Goal: Book appointment/travel/reservation

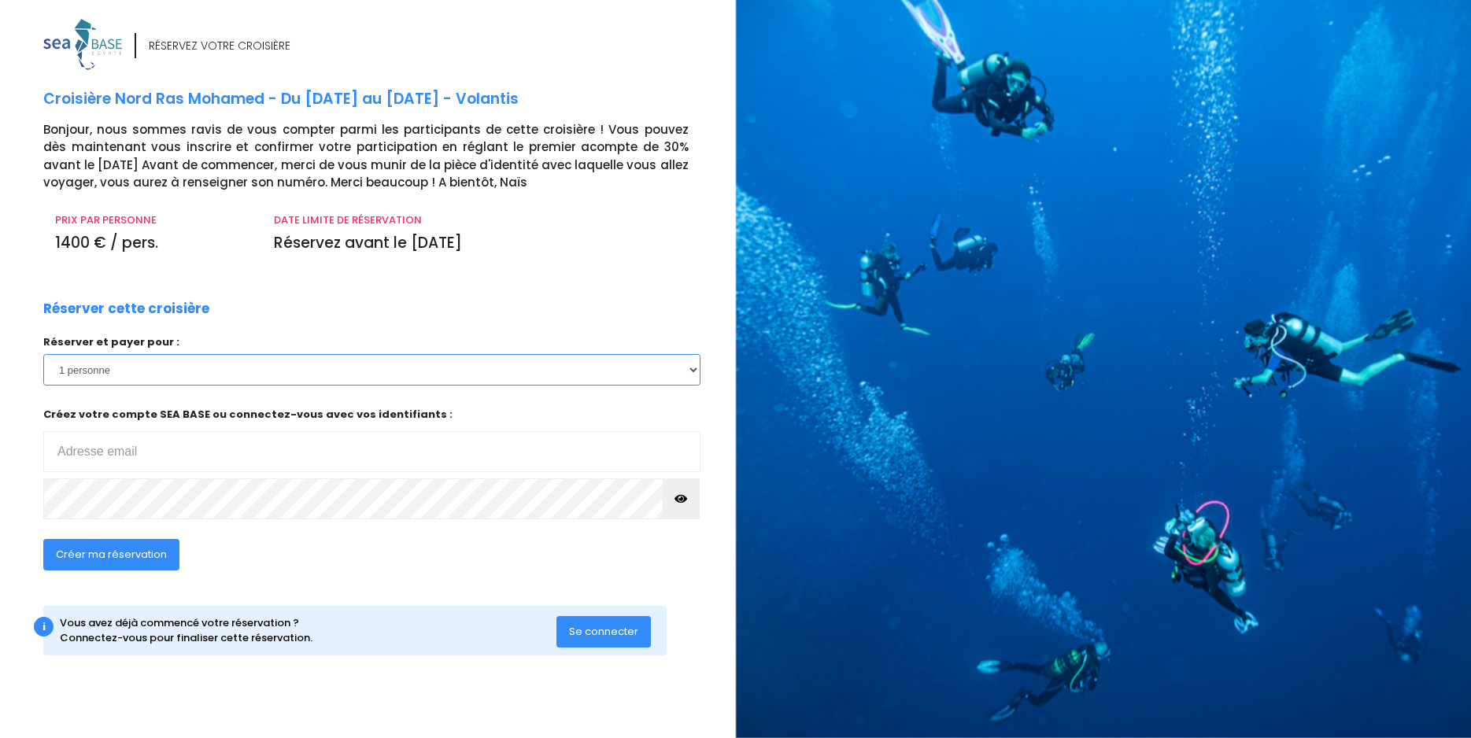
click at [43, 354] on select "1 personne 2 personnes 3 personnes" at bounding box center [371, 369] width 657 height 31
select select "2"
click option "2 personnes" at bounding box center [0, 0] width 0 height 0
click at [111, 463] on input "email" at bounding box center [371, 451] width 657 height 41
type input "imarechal.76@gmail.com"
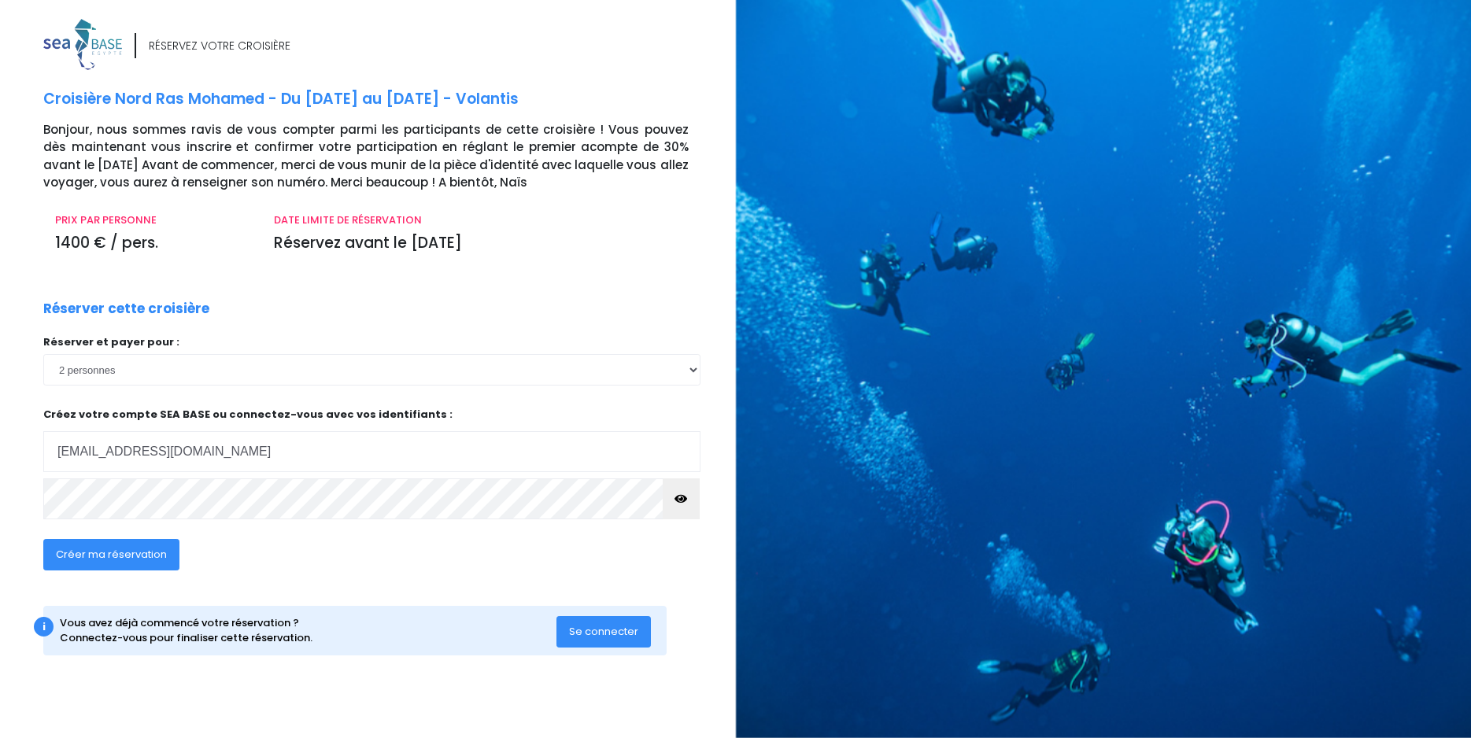
click at [150, 509] on div "Réserver cette croisière Réserver et payer pour : 1 personne 2 personnes 3 pers…" at bounding box center [371, 444] width 681 height 291
click at [135, 557] on span "Créer ma réservation" at bounding box center [111, 554] width 111 height 15
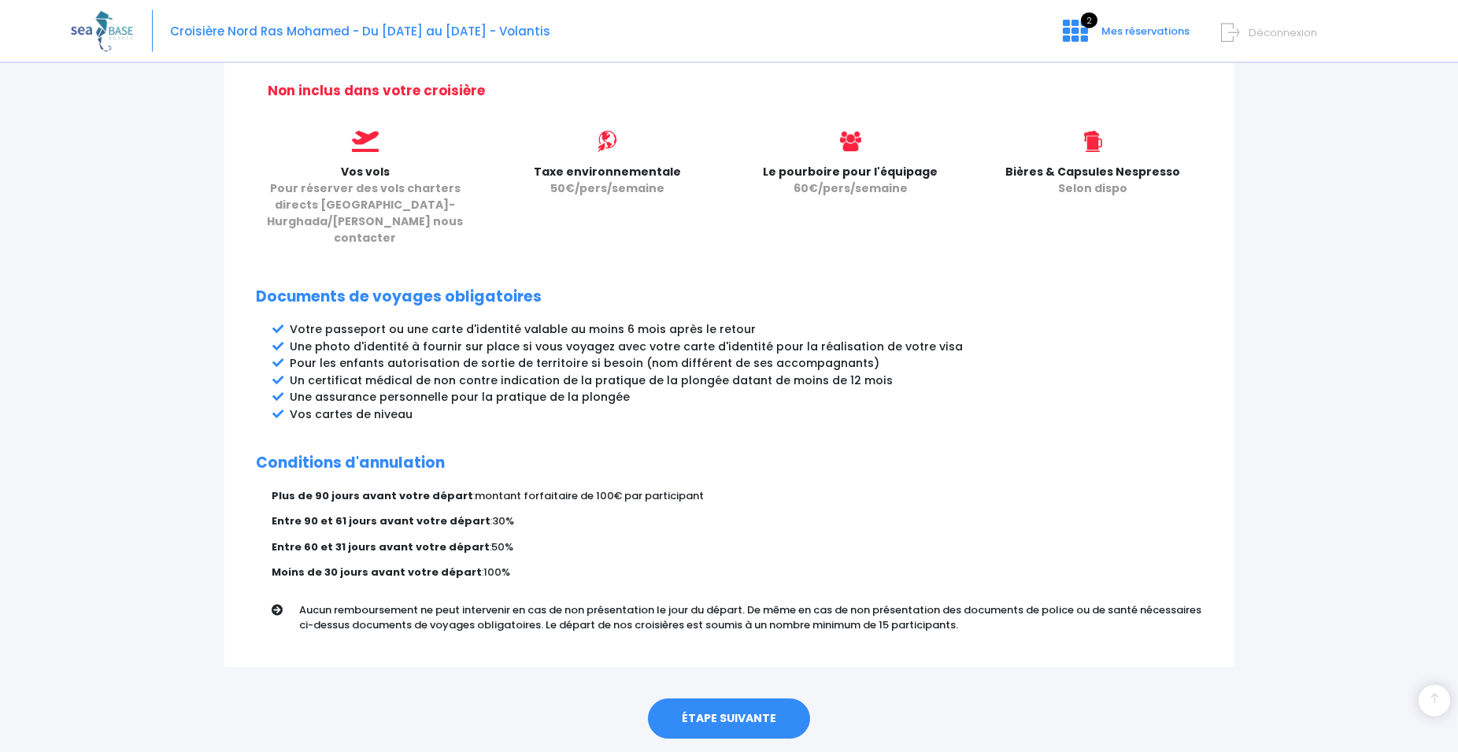
scroll to position [671, 0]
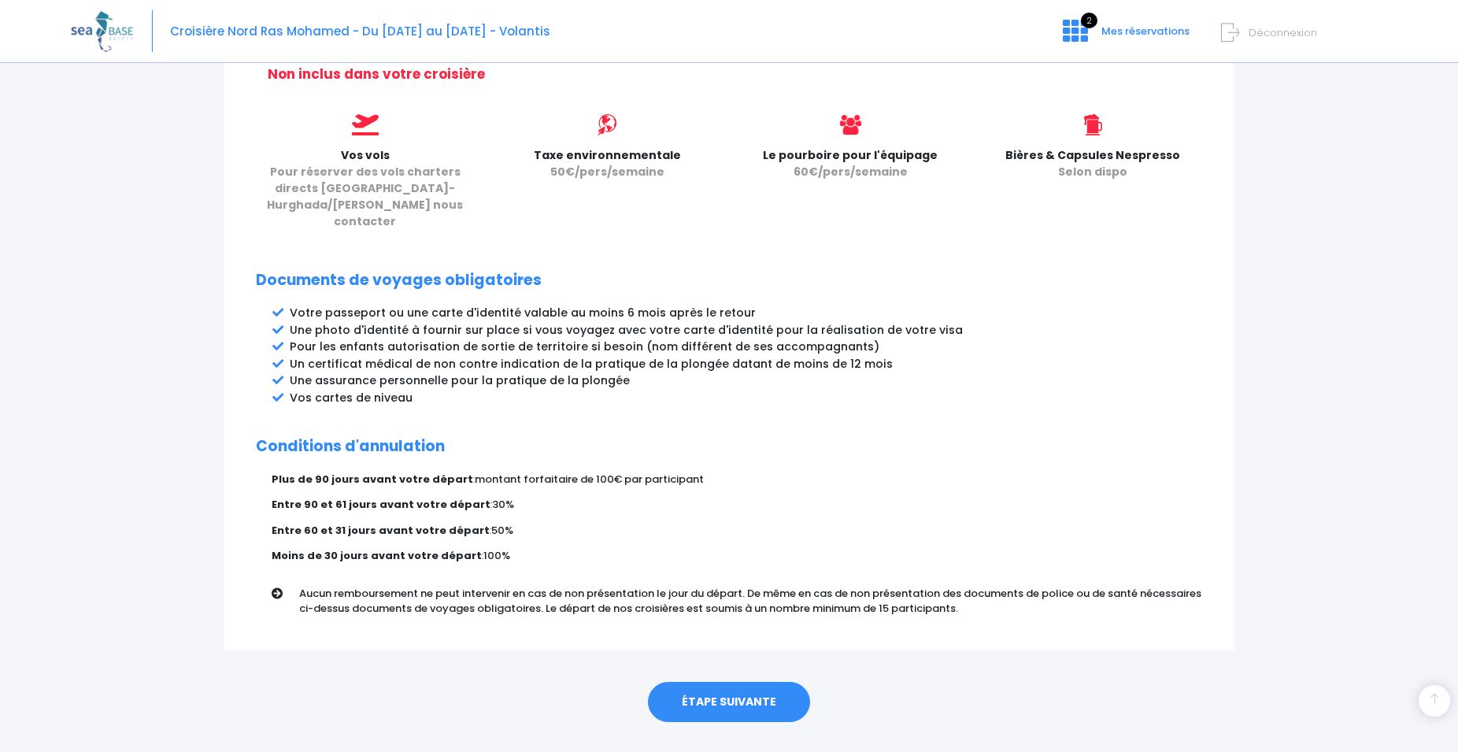
click at [727, 682] on link "ÉTAPE SUIVANTE" at bounding box center [729, 702] width 162 height 41
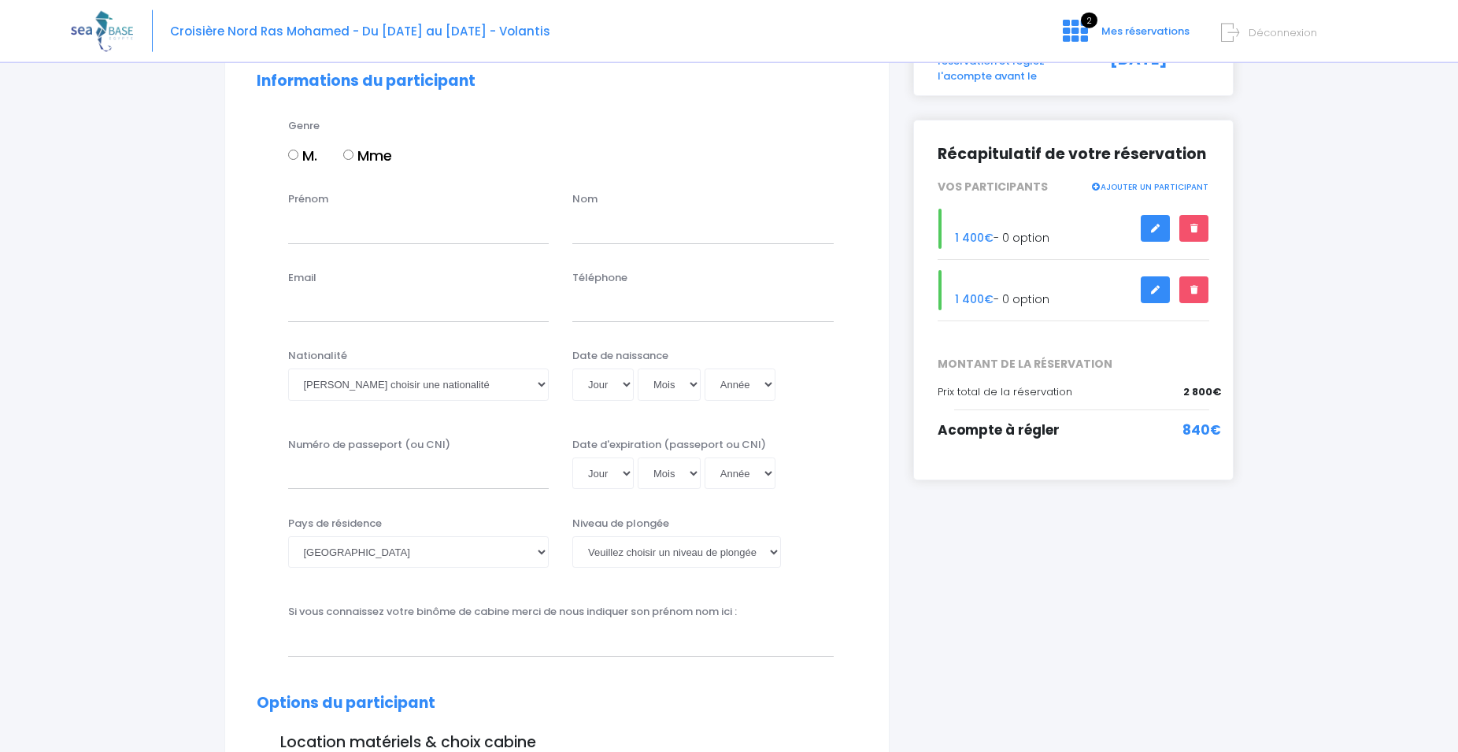
scroll to position [16, 0]
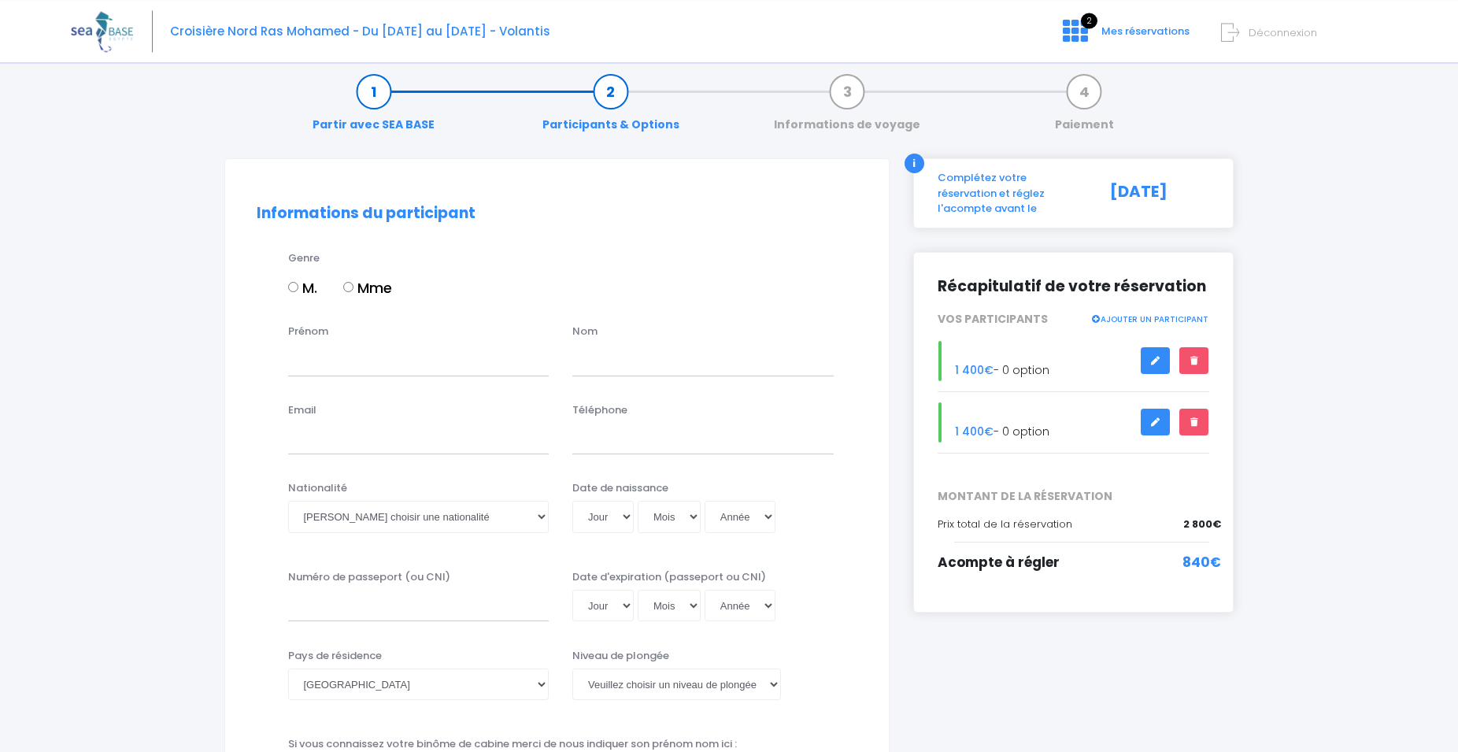
click at [296, 290] on input "M." at bounding box center [293, 287] width 10 height 10
radio input "true"
click at [312, 364] on input "Prénom" at bounding box center [418, 359] width 261 height 31
type input "PHILIPPE"
click at [608, 369] on input "text" at bounding box center [702, 359] width 261 height 31
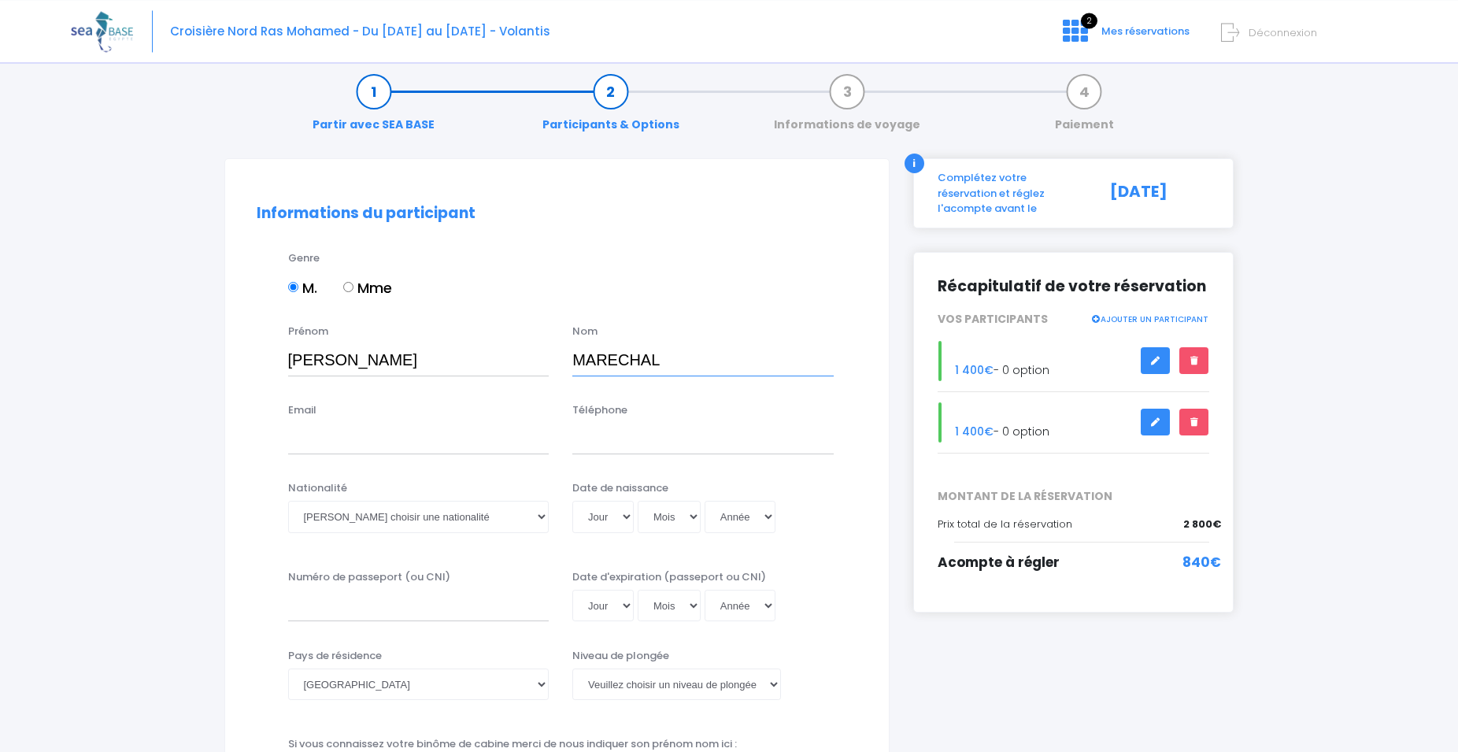
type input "MARECHAL"
click at [416, 450] on input "Email" at bounding box center [418, 438] width 261 height 31
type input "philippe.marechal64@gmail.com"
click at [630, 442] on input "Téléphone" at bounding box center [702, 438] width 261 height 31
type input "0601951647"
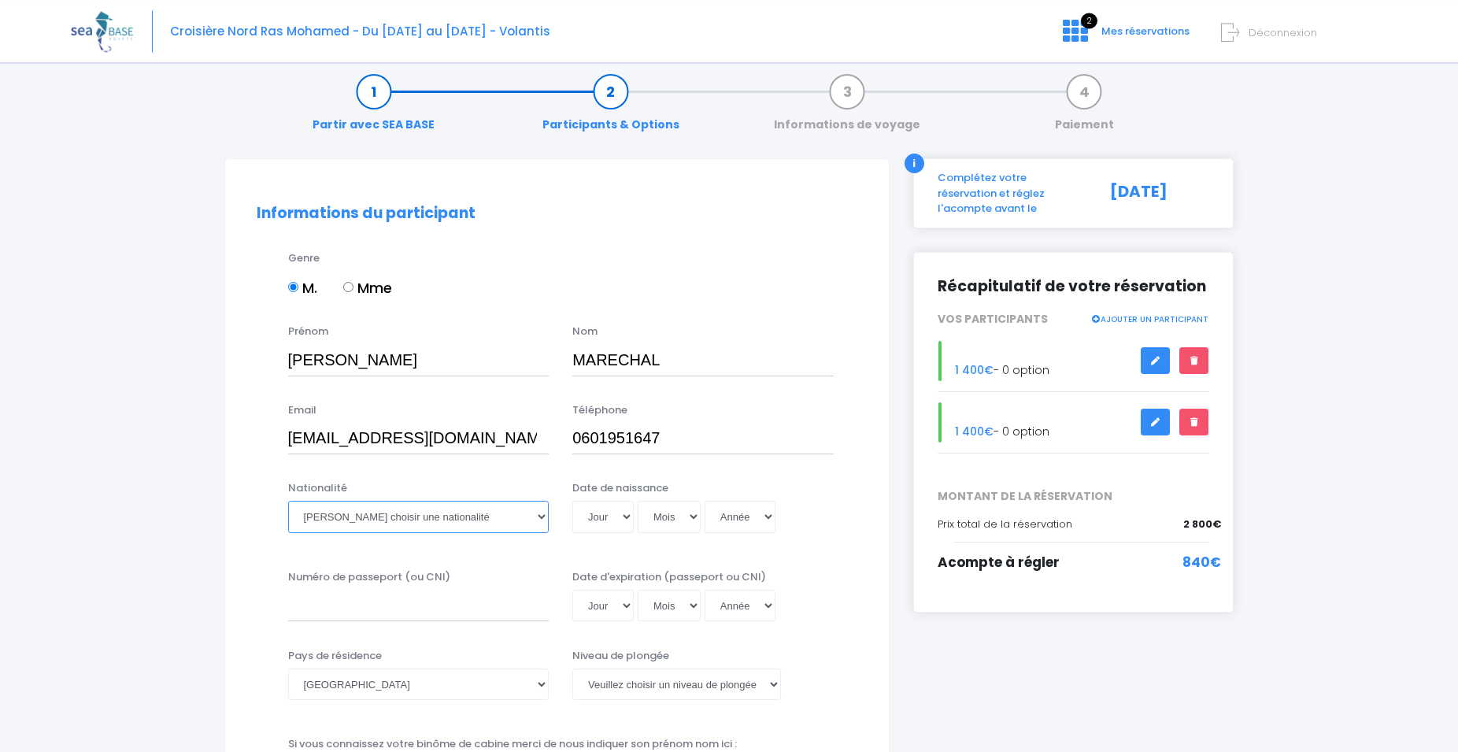
click at [288, 501] on select "Veuillez choisir une nationalité Afghane Albanaise Algerienne Allemande America…" at bounding box center [418, 516] width 261 height 31
select select "Française"
click option "Française" at bounding box center [0, 0] width 0 height 0
click at [572, 501] on select "Jour 01 02 03 04 05 06 07 08 09 10 11 12 13 14 15 16 17 18 19 20 21 22 23 24 25…" at bounding box center [602, 516] width 61 height 31
select select "29"
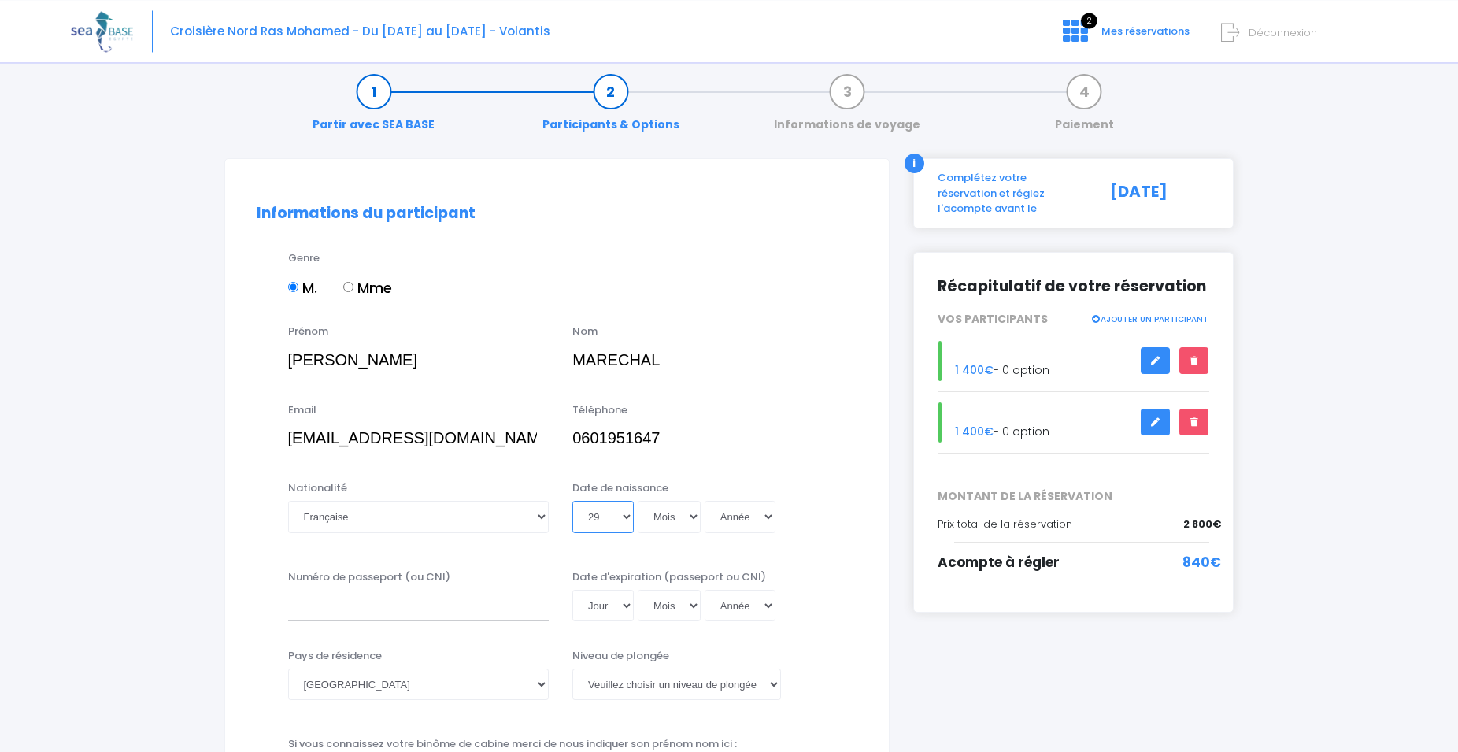
click option "29" at bounding box center [0, 0] width 0 height 0
click at [638, 501] on select "Mois 01 02 03 04 05 06 07 08 09 10 11 12" at bounding box center [669, 516] width 63 height 31
select select "03"
click option "03" at bounding box center [0, 0] width 0 height 0
click at [705, 501] on select "Année 2045 2044 2043 2042 2041 2040 2039 2038 2037 2036 2035 2034 2033 2032 203…" at bounding box center [740, 516] width 71 height 31
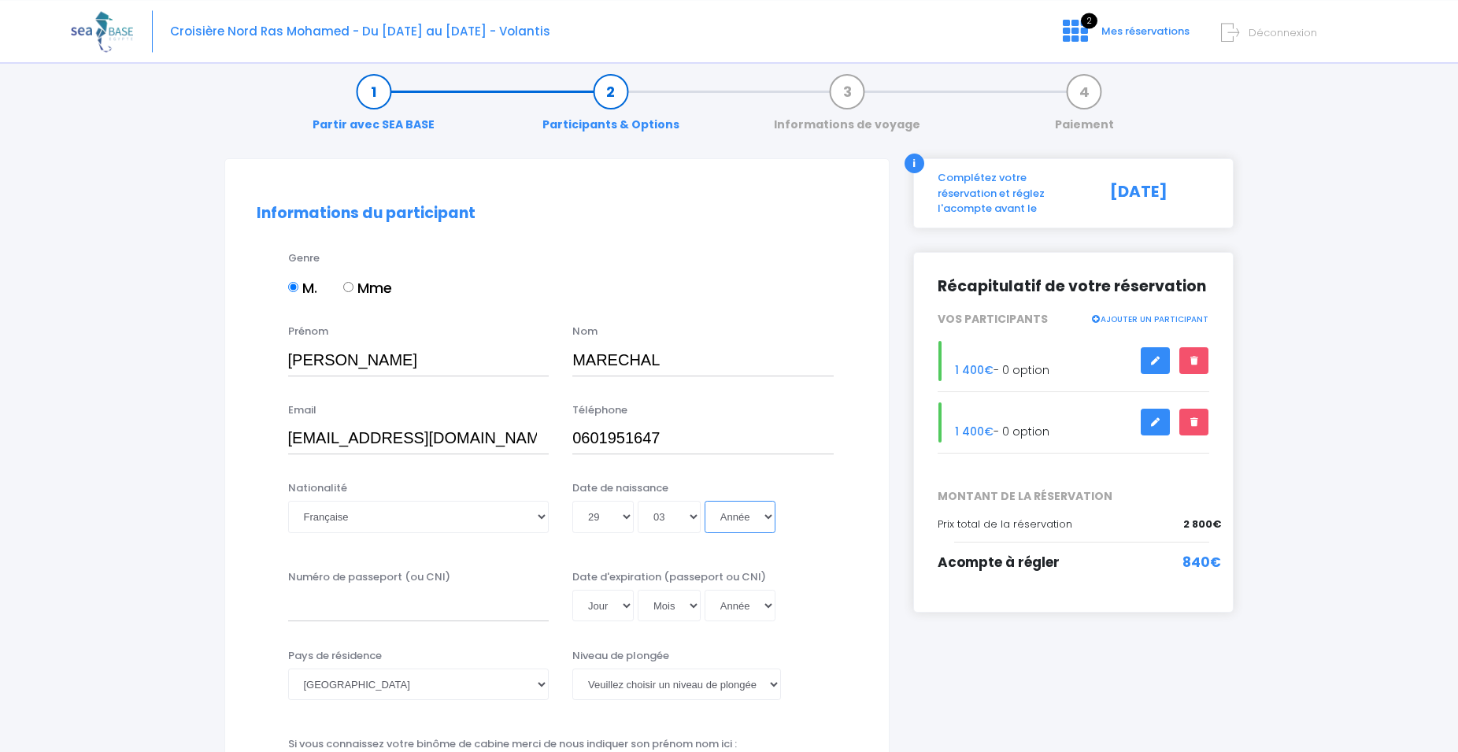
select select "1964"
click option "1964" at bounding box center [0, 0] width 0 height 0
type input "1964-03-29"
click at [727, 513] on select "Année 2045 2044 2043 2042 2041 2040 2039 2038 2037 2036 2035 2034 2033 2032 203…" at bounding box center [740, 516] width 71 height 31
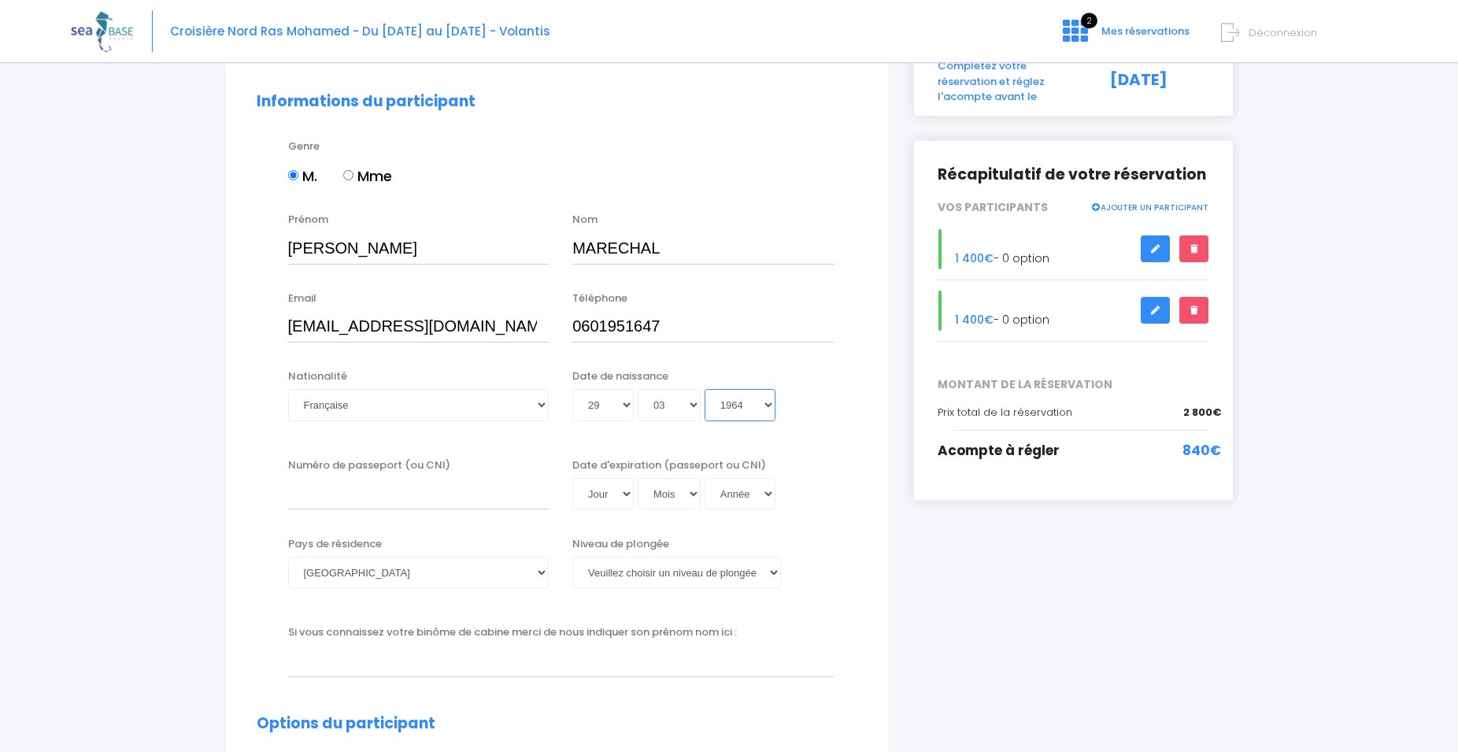
scroll to position [129, 0]
click at [364, 488] on input "Numéro de passeport (ou CNI)" at bounding box center [418, 491] width 261 height 31
type input "20ED51985"
click at [572, 476] on select "Jour 01 02 03 04 05 06 07 08 09 10 11 12 13 14 15 16 17 18 19 20 21 22 23 24 25…" at bounding box center [602, 491] width 61 height 31
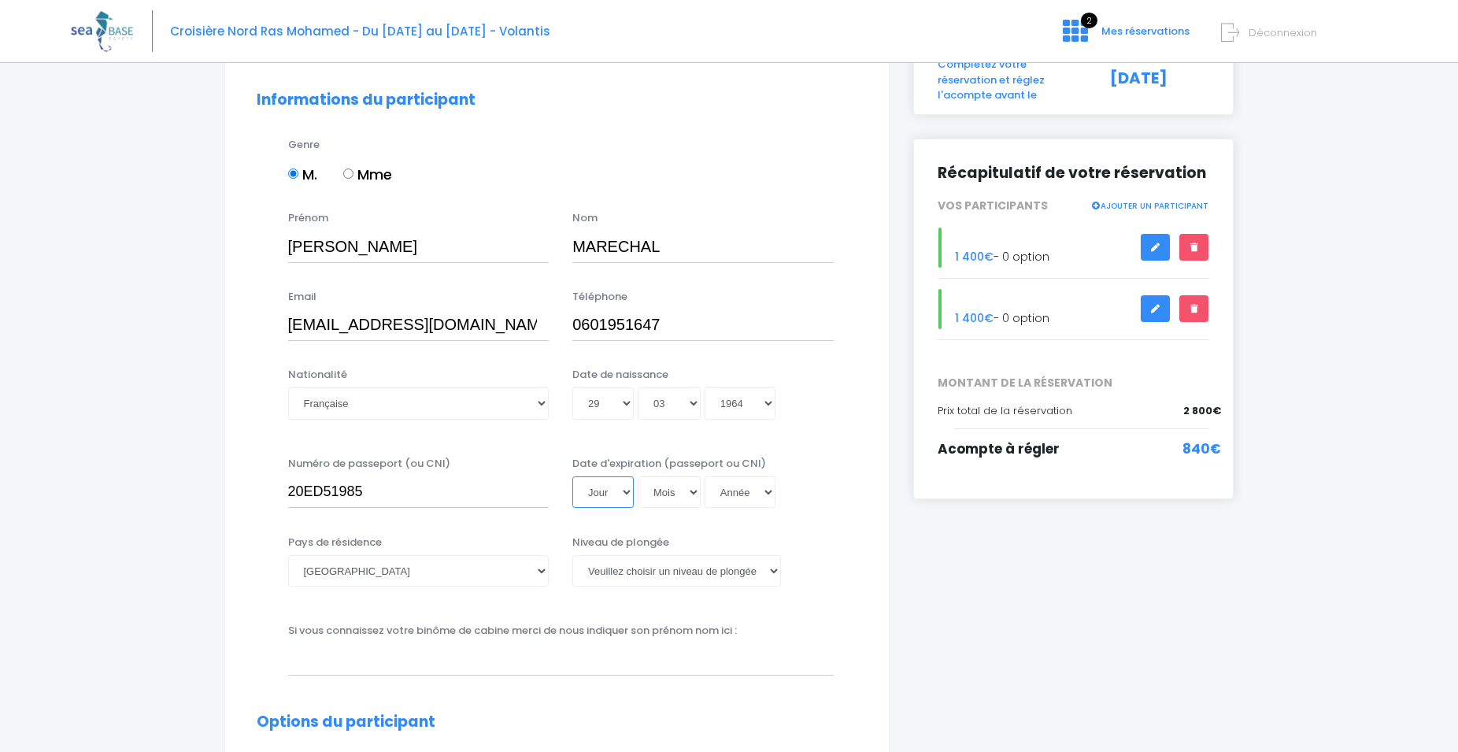
click at [572, 476] on select "Jour 01 02 03 04 05 06 07 08 09 10 11 12 13 14 15 16 17 18 19 20 21 22 23 24 25…" at bounding box center [602, 491] width 61 height 31
select select "03"
click option "03" at bounding box center [0, 0] width 0 height 0
click at [638, 476] on select "Mois 01 02 03 04 05 06 07 08 09 10 11 12" at bounding box center [669, 491] width 63 height 31
select select "12"
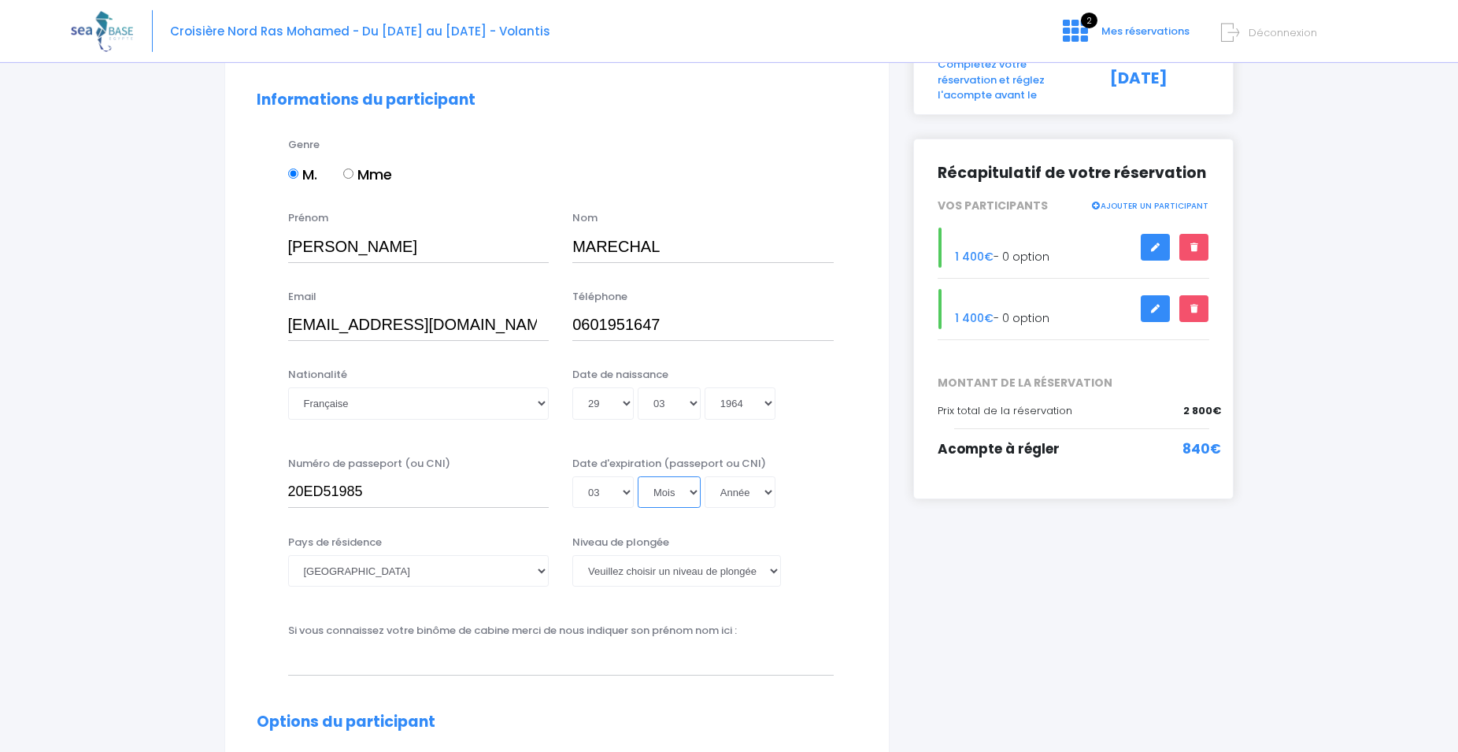
click option "12" at bounding box center [0, 0] width 0 height 0
click at [668, 490] on select "Mois 01 02 03 04 05 06 07 08 09 10 11 12" at bounding box center [669, 491] width 63 height 31
click at [705, 476] on select "Année 2045 2044 2043 2042 2041 2040 2039 2038 2037 2036 2035 2034 2033 2032 203…" at bounding box center [740, 491] width 71 height 31
select select "2030"
click option "2030" at bounding box center [0, 0] width 0 height 0
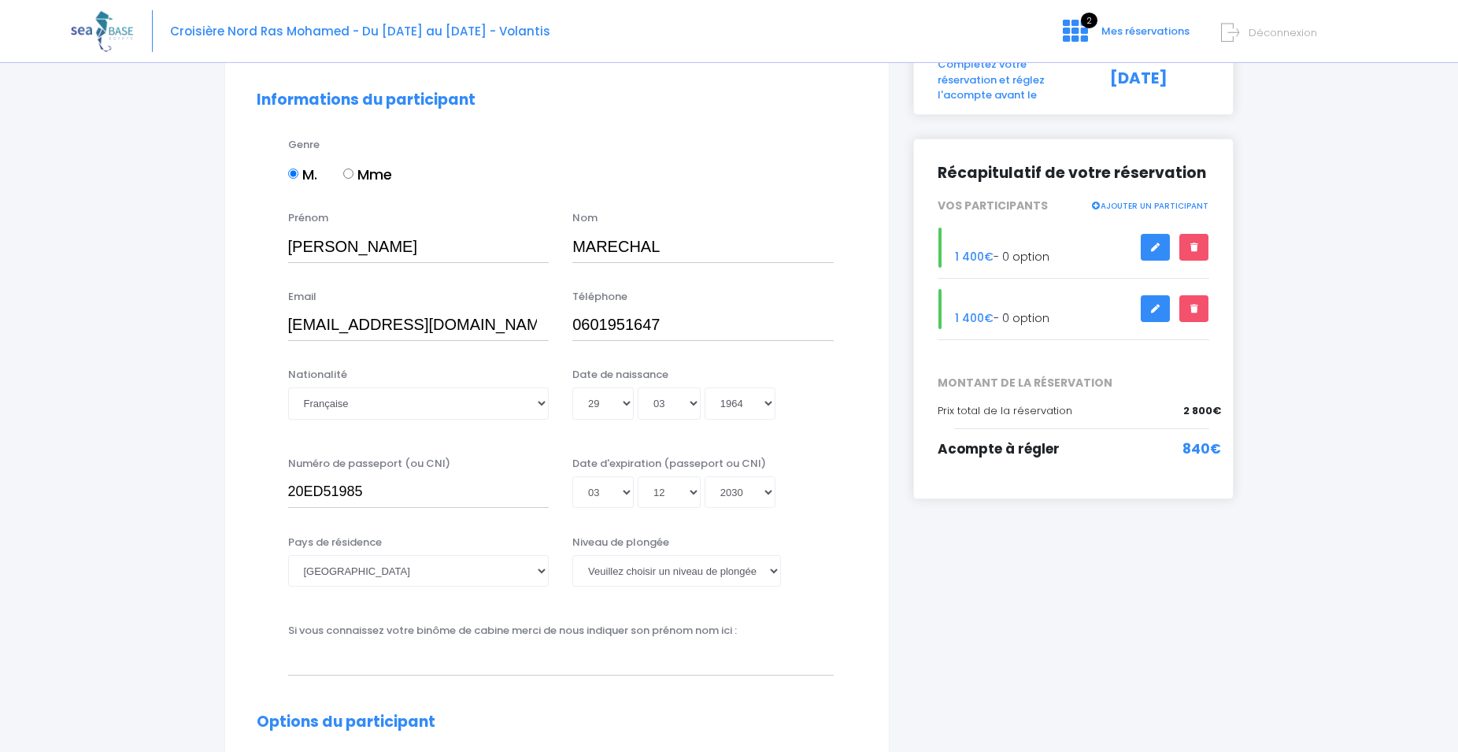
type input "2030-12-03"
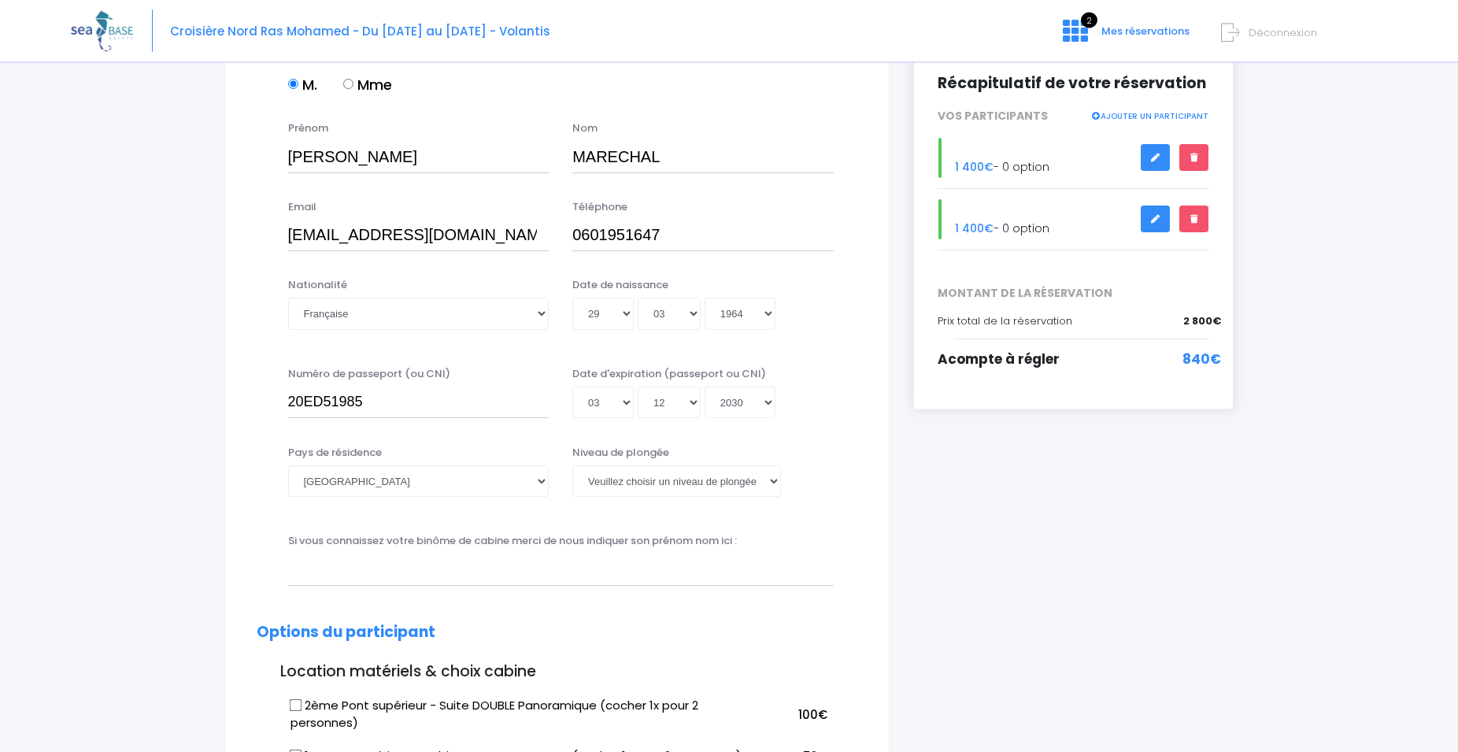
scroll to position [261, 0]
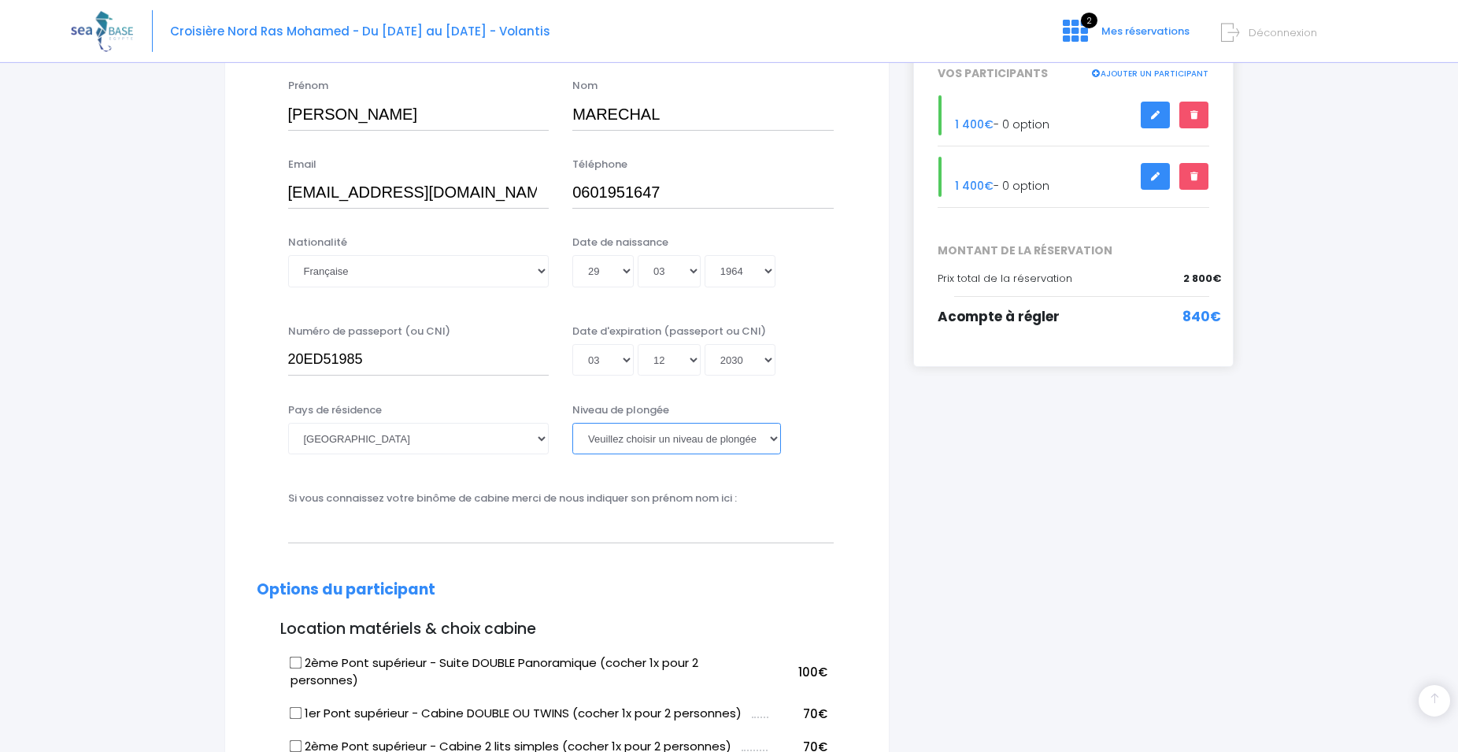
click at [572, 423] on select "Veuillez choisir un niveau de plongée Non plongeur Junior OW diver Adventure OW…" at bounding box center [676, 438] width 209 height 31
select select "N3"
click option "N3" at bounding box center [0, 0] width 0 height 0
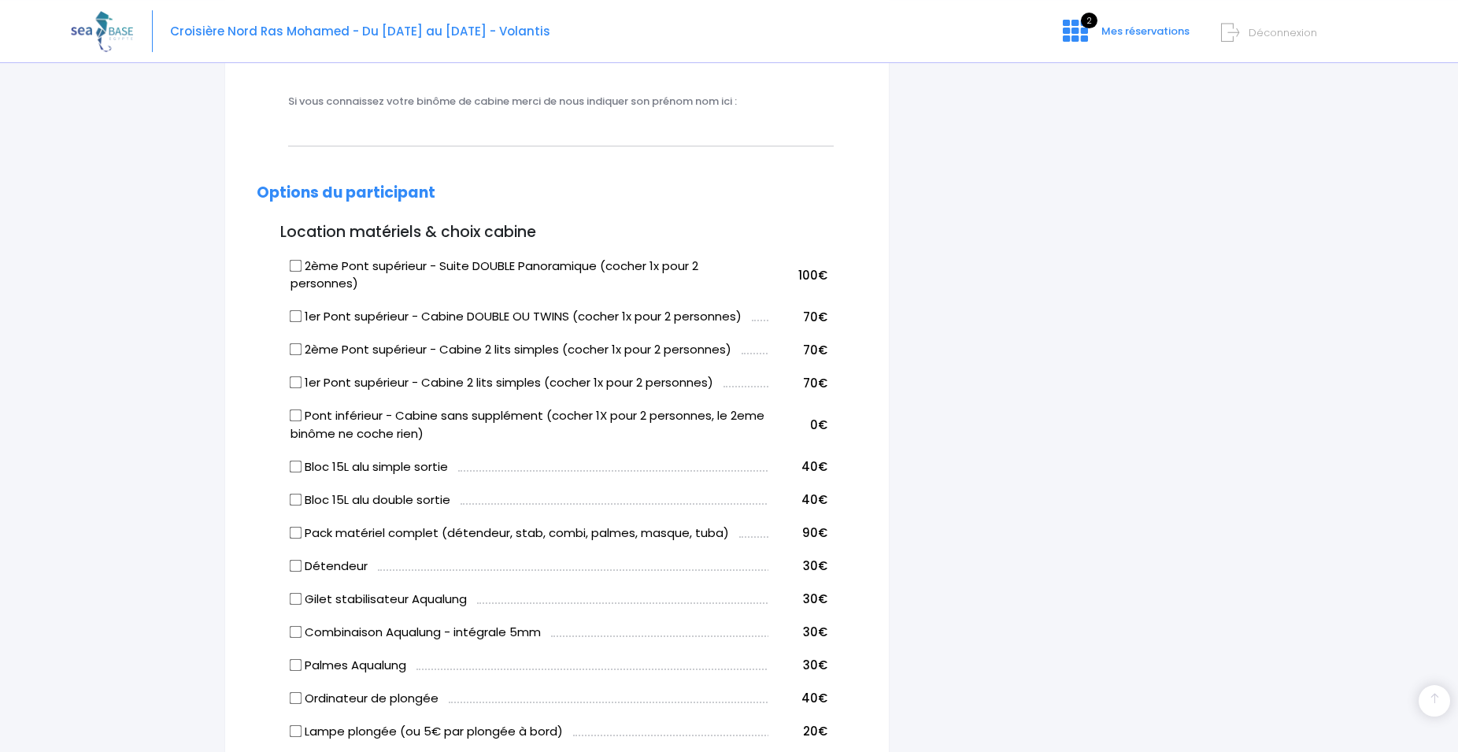
scroll to position [660, 0]
click at [294, 264] on input "2ème Pont supérieur - Suite DOUBLE Panoramique (cocher 1x pour 2 personnes)" at bounding box center [295, 263] width 13 height 13
checkbox input "true"
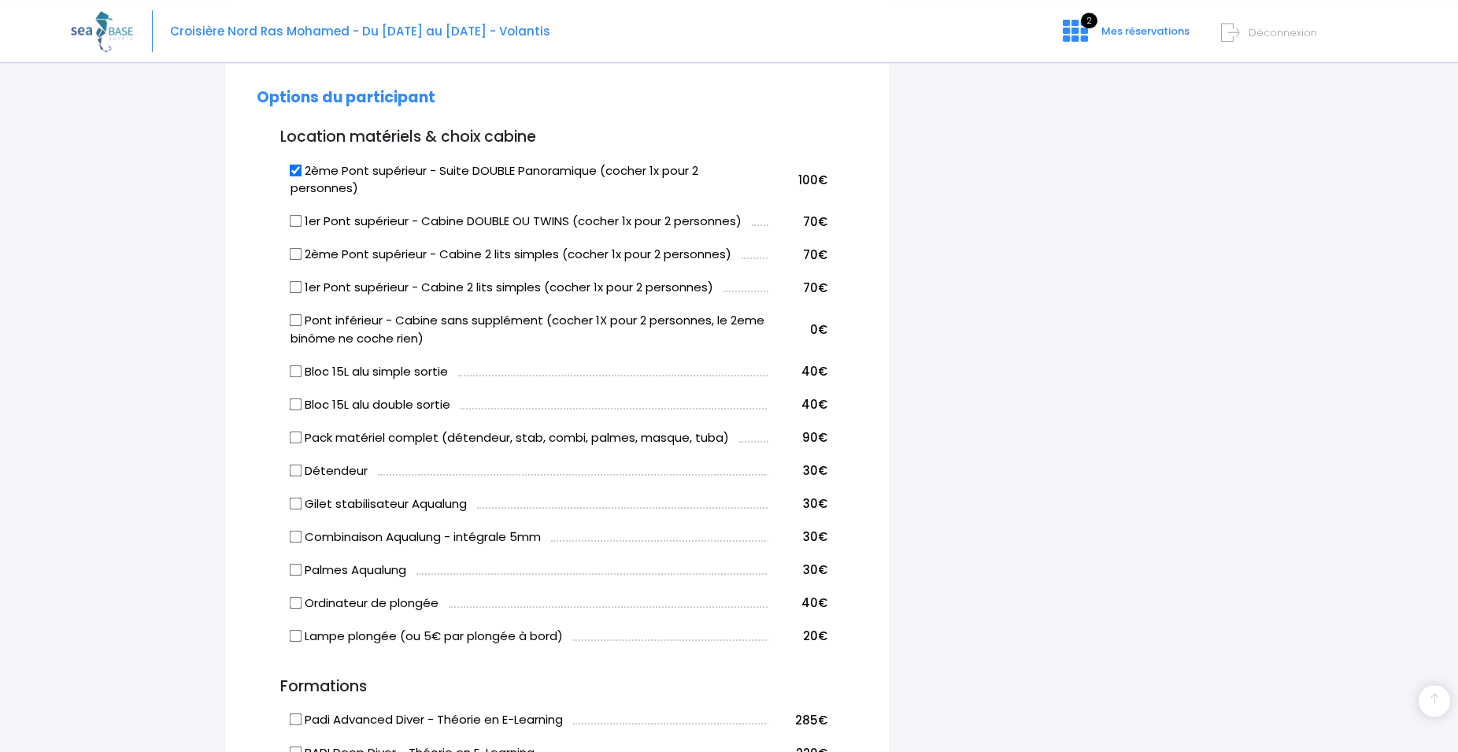
scroll to position [751, 0]
click at [296, 379] on input "Bloc 15L alu simple sortie" at bounding box center [295, 373] width 13 height 13
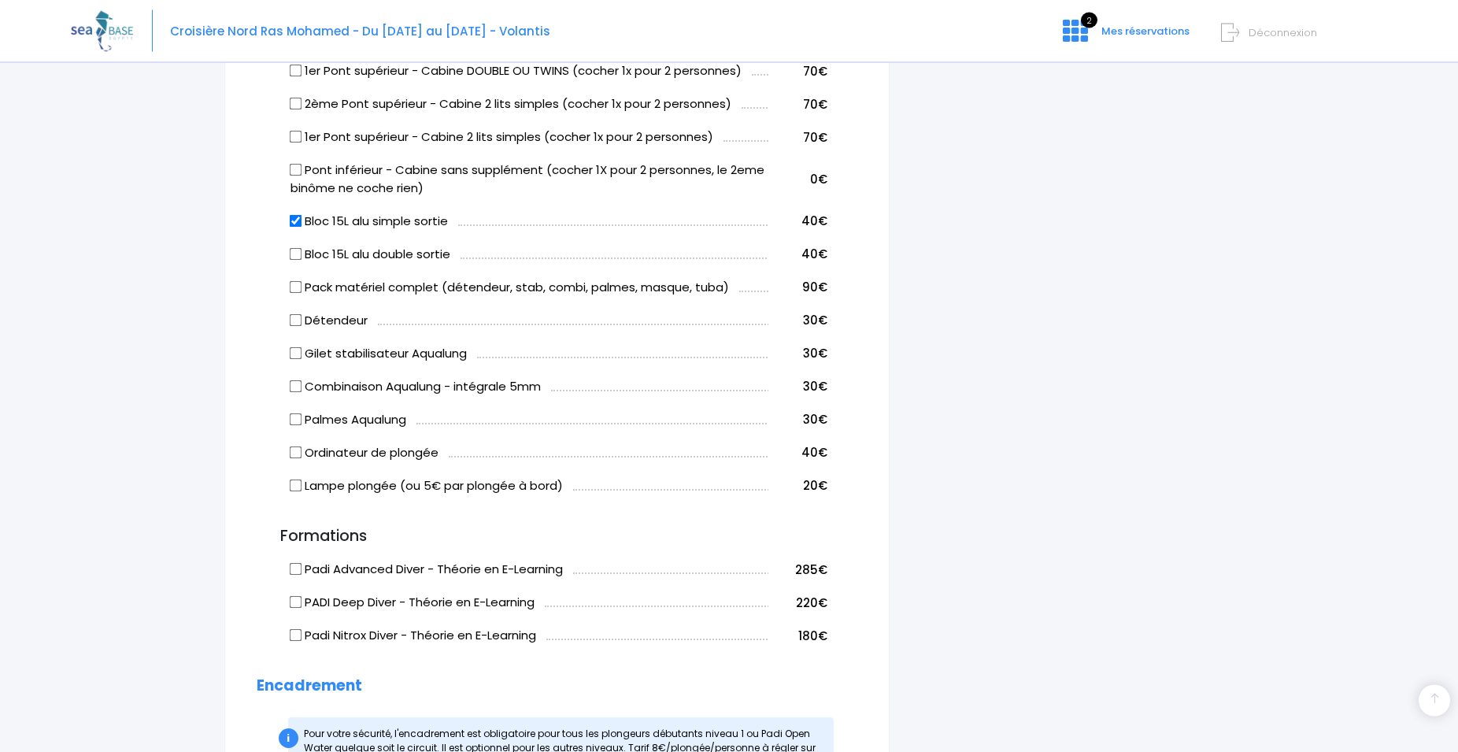
scroll to position [905, 0]
click at [301, 213] on label "Bloc 15L alu simple sortie" at bounding box center [368, 220] width 157 height 18
click at [301, 213] on input "Bloc 15L alu simple sortie" at bounding box center [295, 219] width 13 height 13
checkbox input "false"
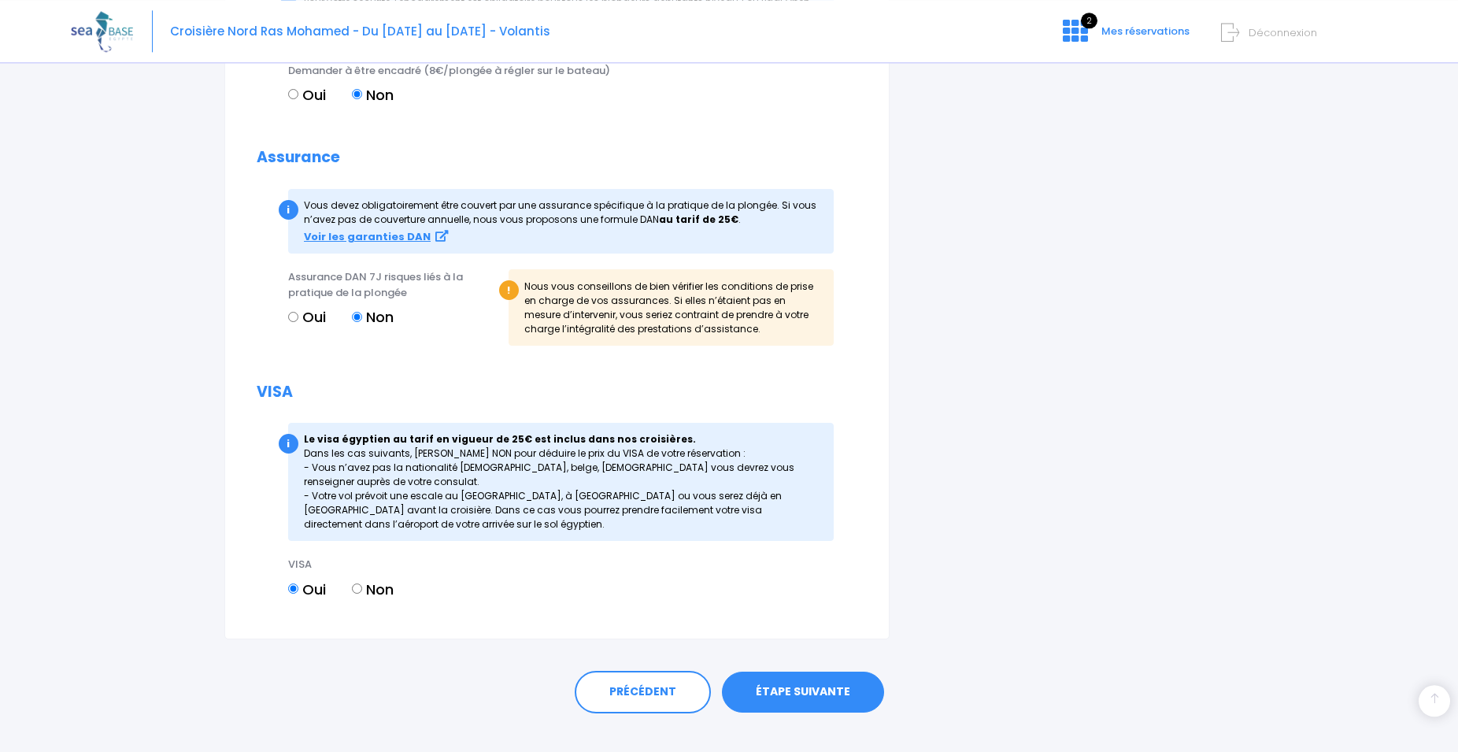
scroll to position [1659, 0]
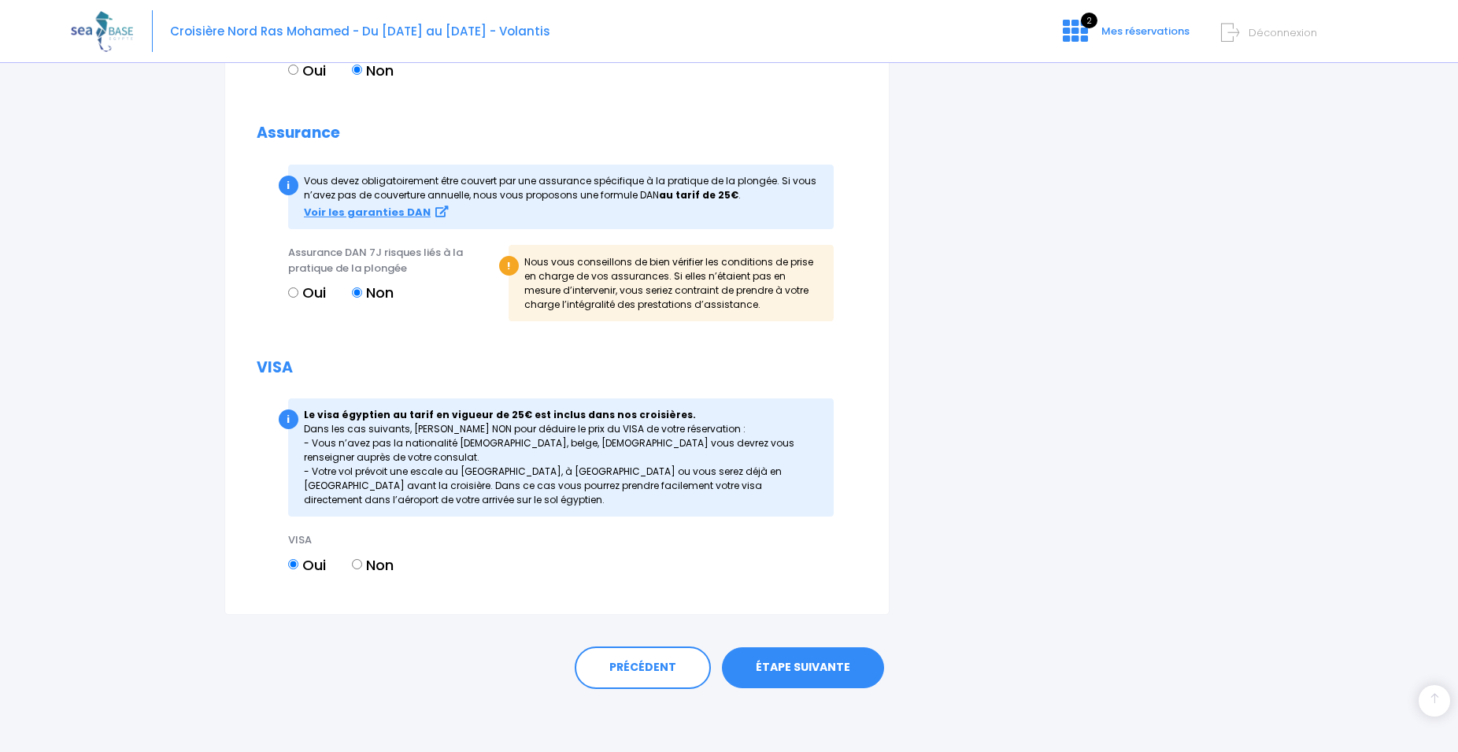
click at [804, 662] on link "ÉTAPE SUIVANTE" at bounding box center [803, 667] width 162 height 41
click at [806, 673] on link "ÉTAPE SUIVANTE" at bounding box center [803, 667] width 162 height 41
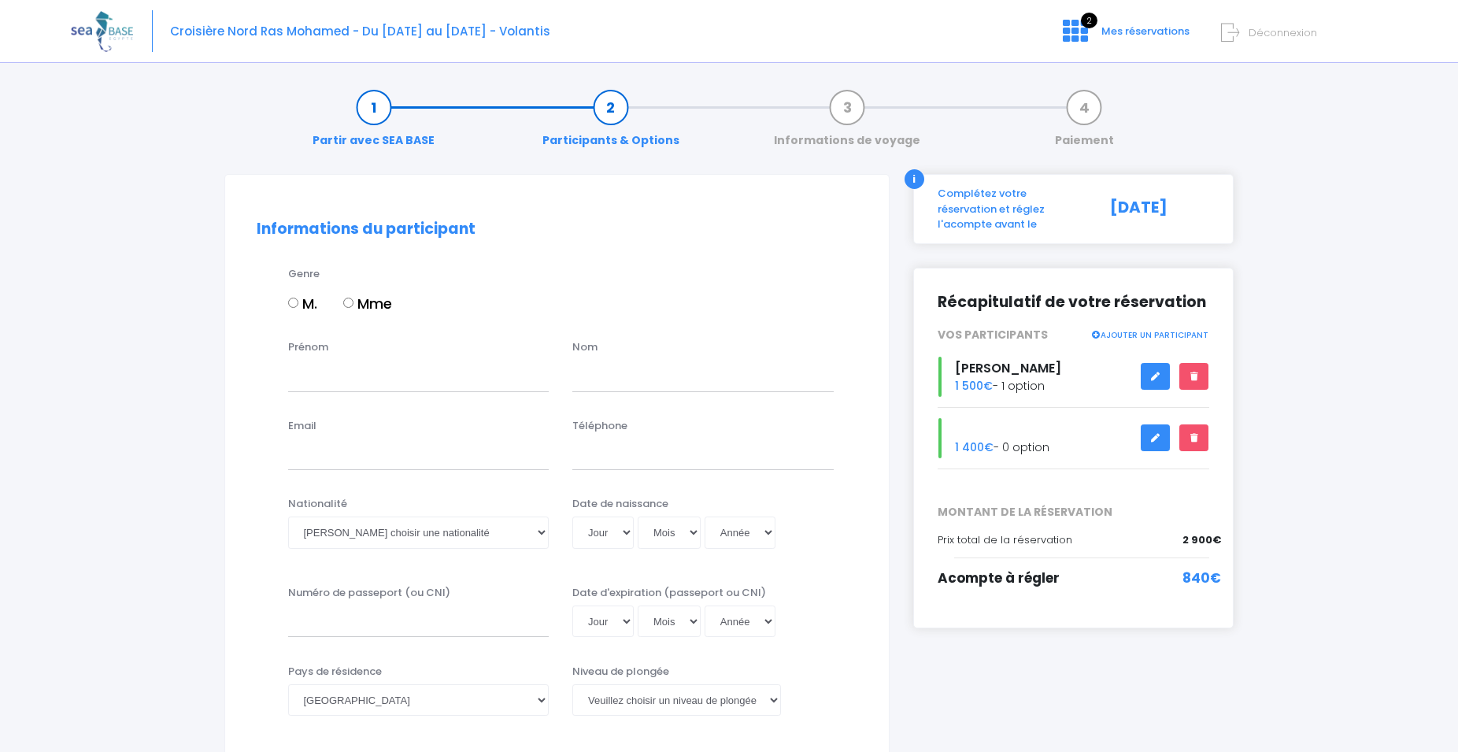
click at [353, 306] on input "Mme" at bounding box center [348, 303] width 10 height 10
radio input "true"
click at [338, 379] on input "Prénom" at bounding box center [418, 375] width 261 height 31
type input "ISABELLE"
type input "MARECHAL"
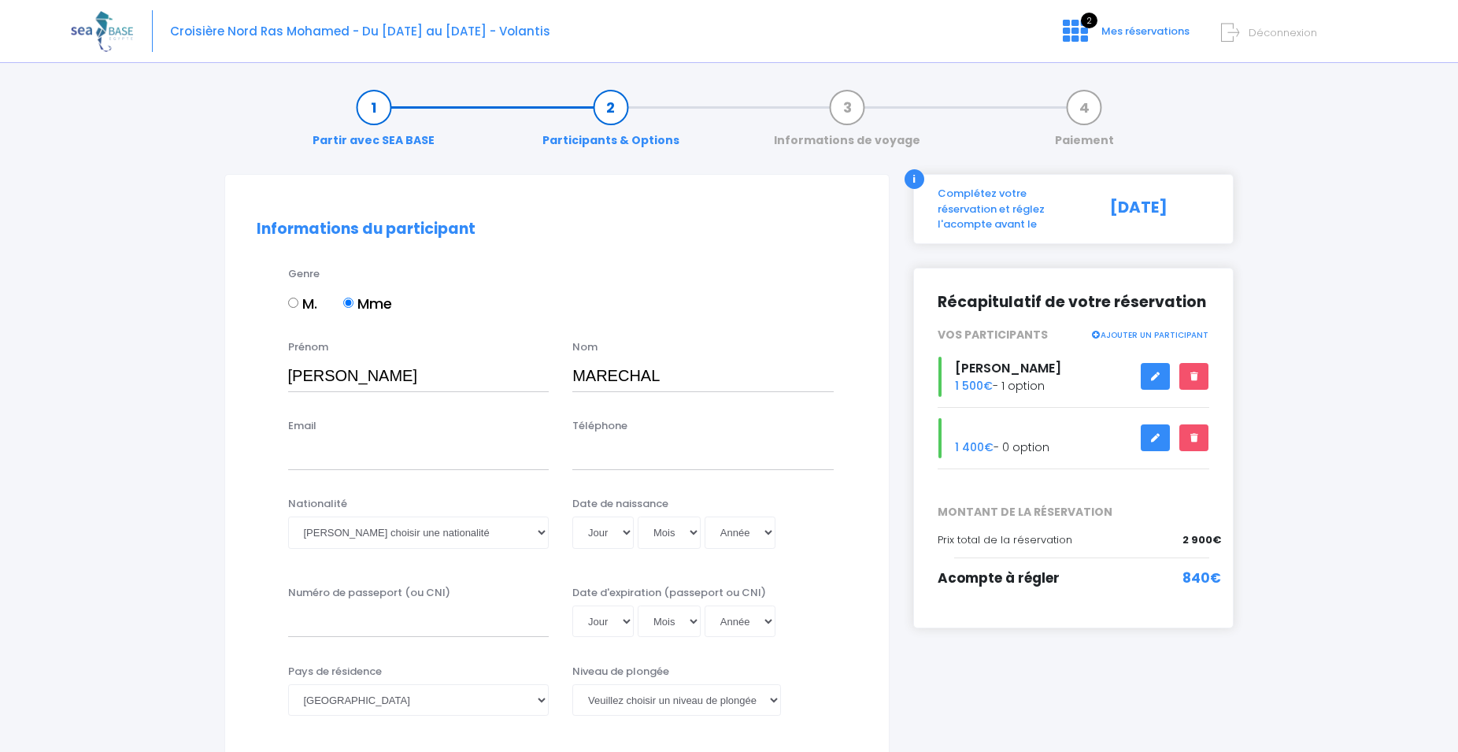
click at [280, 449] on div "Email" at bounding box center [418, 444] width 285 height 52
click at [297, 460] on input "Email" at bounding box center [418, 453] width 261 height 31
type input "imarechal.76@gmail.com"
click at [615, 461] on input "Téléphone" at bounding box center [702, 453] width 261 height 31
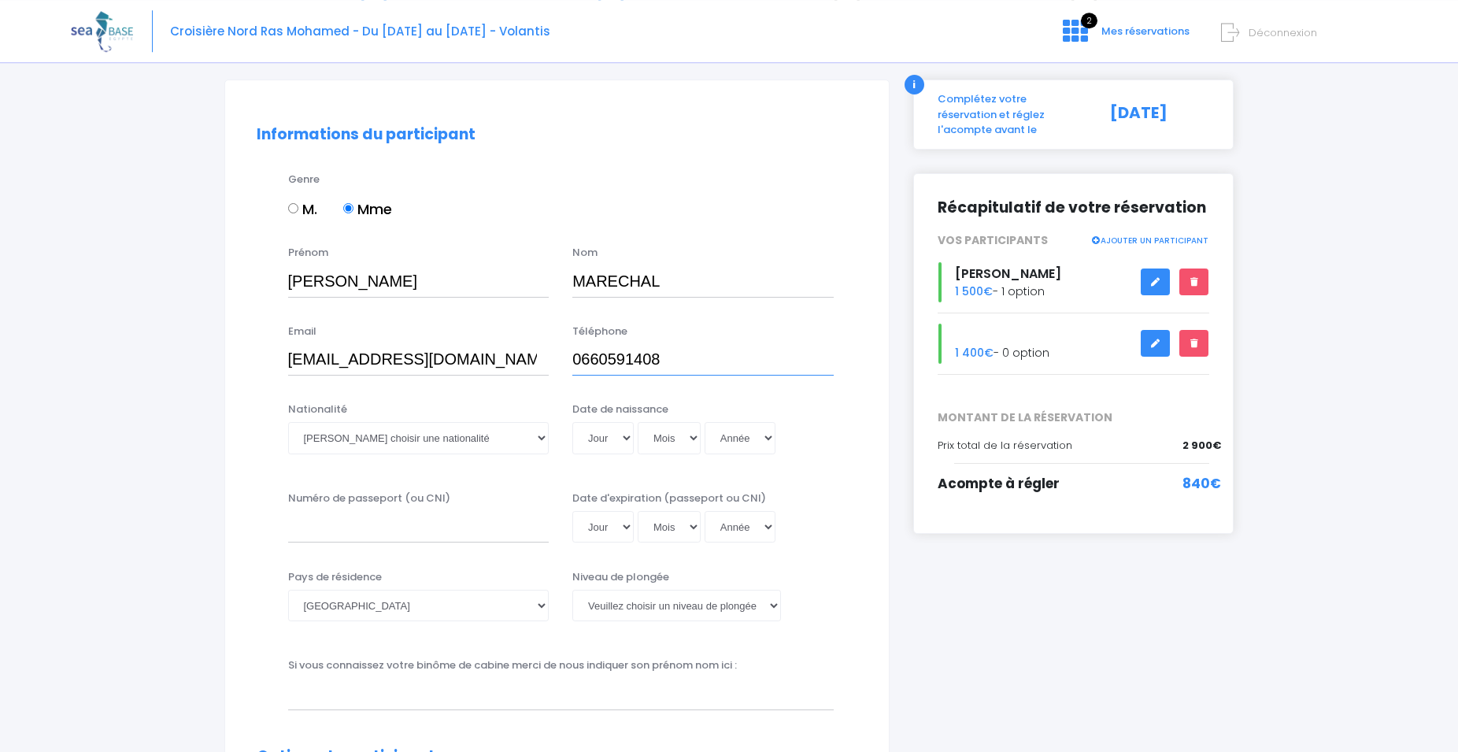
scroll to position [96, 0]
type input "0660591408"
click at [288, 420] on select "Veuillez choisir une nationalité Afghane Albanaise Algerienne Allemande America…" at bounding box center [418, 435] width 261 height 31
select select "Française"
click at [572, 420] on select "Jour 01 02 03 04 05 06 07 08 09 10 11 12 13 14 15 16 17 18 19 20 21 22 23 24 25…" at bounding box center [602, 435] width 61 height 31
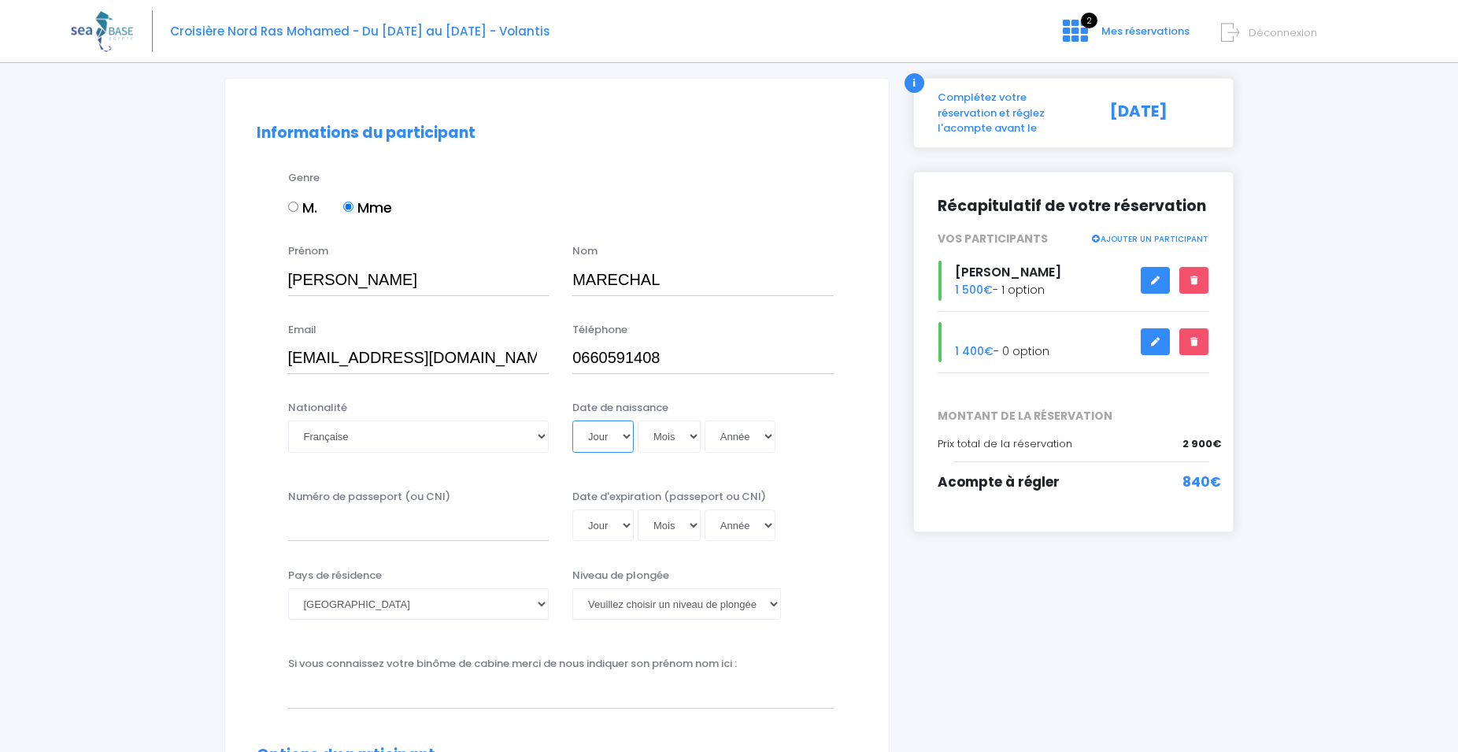
select select "16"
click option "16" at bounding box center [0, 0] width 0 height 0
click at [638, 420] on select "Mois 01 02 03 04 05 06 07 08 09 10 11 12" at bounding box center [669, 435] width 63 height 31
select select "08"
click option "08" at bounding box center [0, 0] width 0 height 0
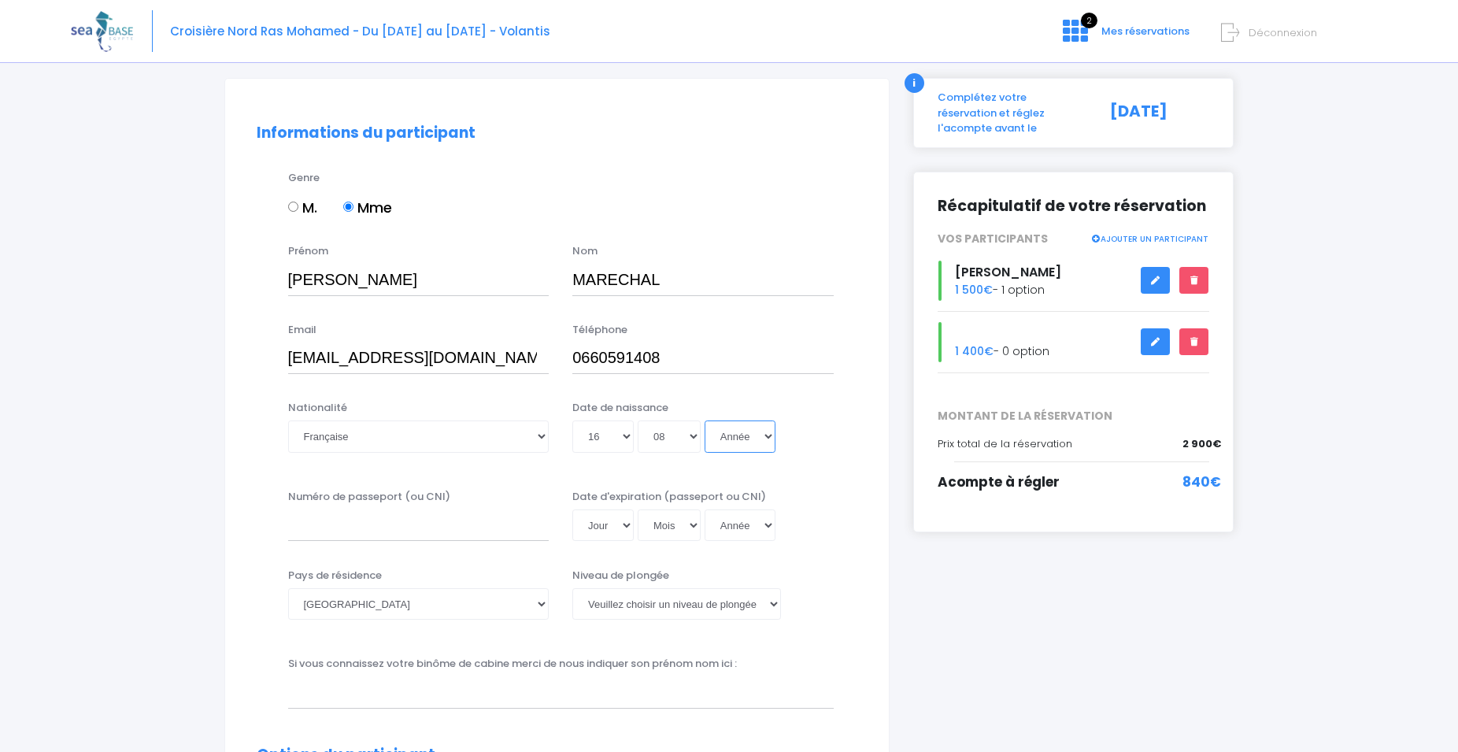
click at [705, 420] on select "Année 2045 2044 2043 2042 2041 2040 2039 2038 2037 2036 2035 2034 2033 2032 203…" at bounding box center [740, 435] width 71 height 31
select select "1964"
click option "1964" at bounding box center [0, 0] width 0 height 0
type input "1964-08-16"
type input "20ED51983"
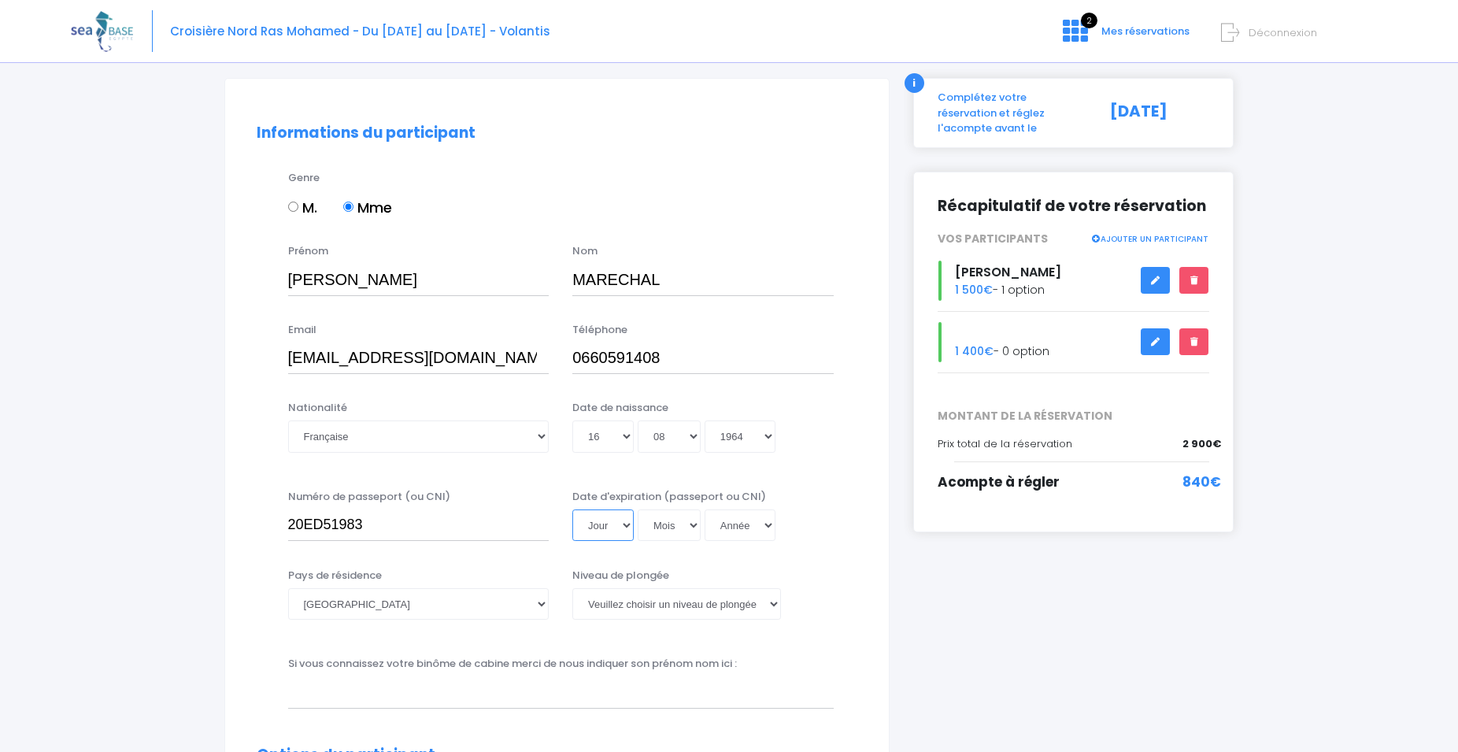
click at [572, 509] on select "Jour 01 02 03 04 05 06 07 08 09 10 11 12 13 14 15 16 17 18 19 20 21 22 23 24 25…" at bounding box center [602, 524] width 61 height 31
select select "03"
click option "03" at bounding box center [0, 0] width 0 height 0
click at [638, 509] on select "Mois 01 02 03 04 05 06 07 08 09 10 11 12" at bounding box center [669, 524] width 63 height 31
select select "12"
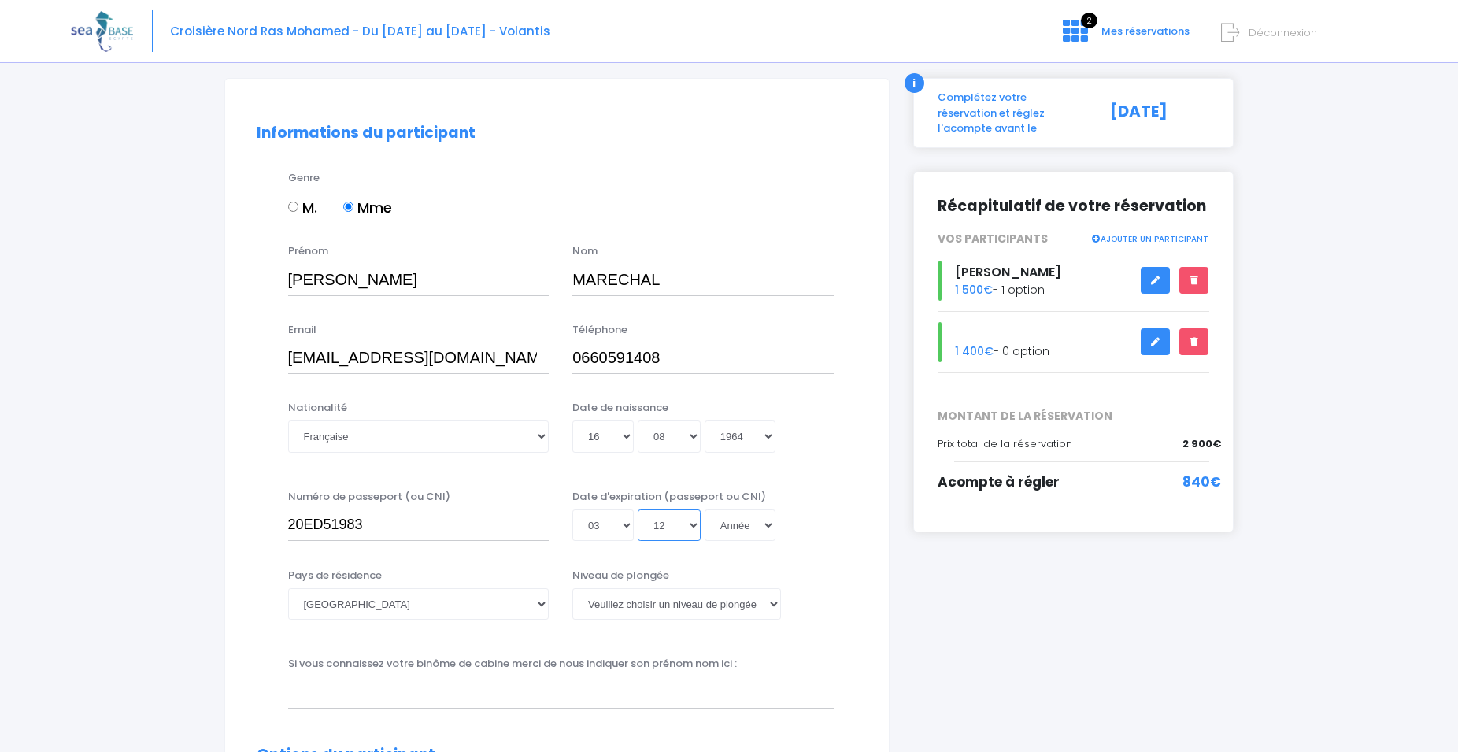
click option "12" at bounding box center [0, 0] width 0 height 0
click at [705, 509] on select "Année 2045 2044 2043 2042 2041 2040 2039 2038 2037 2036 2035 2034 2033 2032 203…" at bounding box center [740, 524] width 71 height 31
select select "2030"
click option "2030" at bounding box center [0, 0] width 0 height 0
type input "2030-12-03"
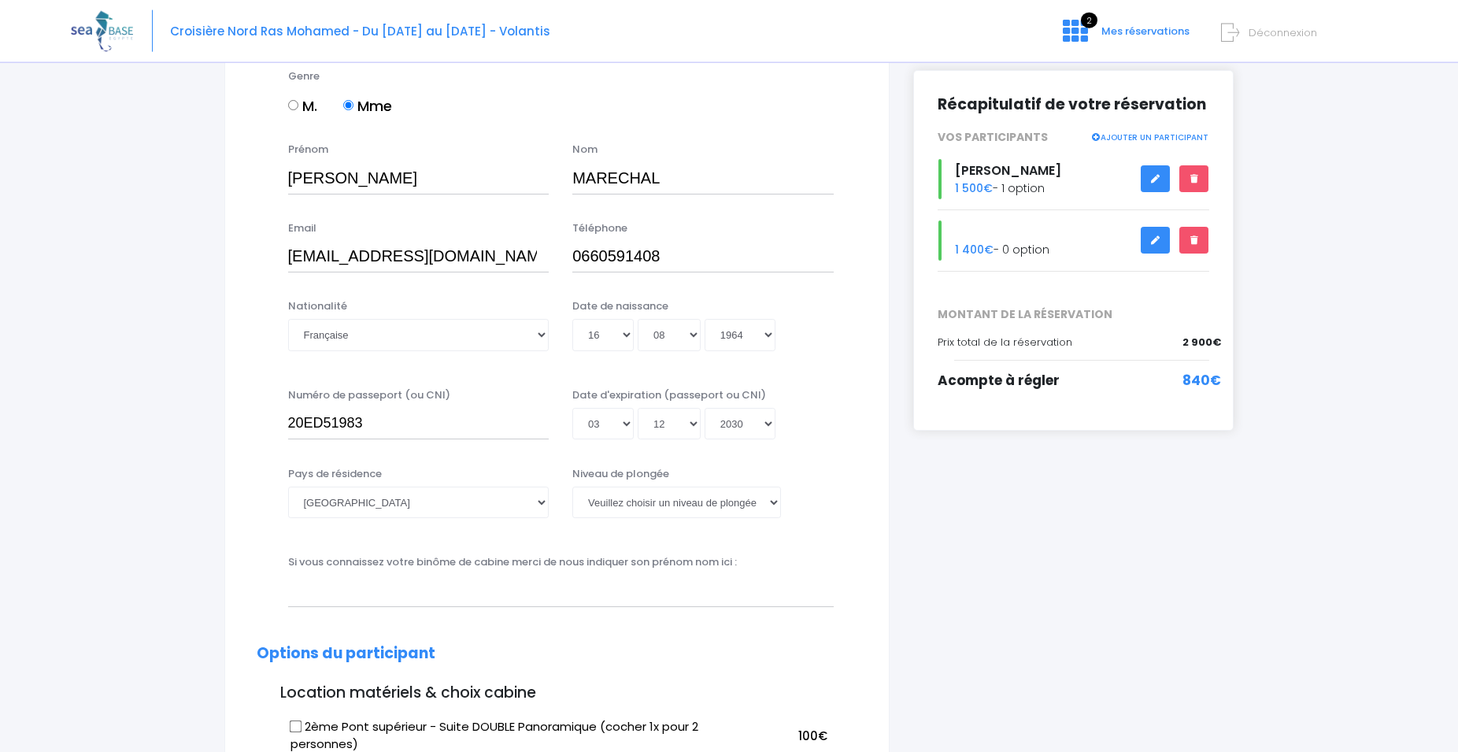
scroll to position [198, 0]
click at [572, 486] on select "Veuillez choisir un niveau de plongée Non plongeur Junior OW diver Adventure OW…" at bounding box center [676, 501] width 209 height 31
select select "Non plongeur"
click option "Non plongeur" at bounding box center [0, 0] width 0 height 0
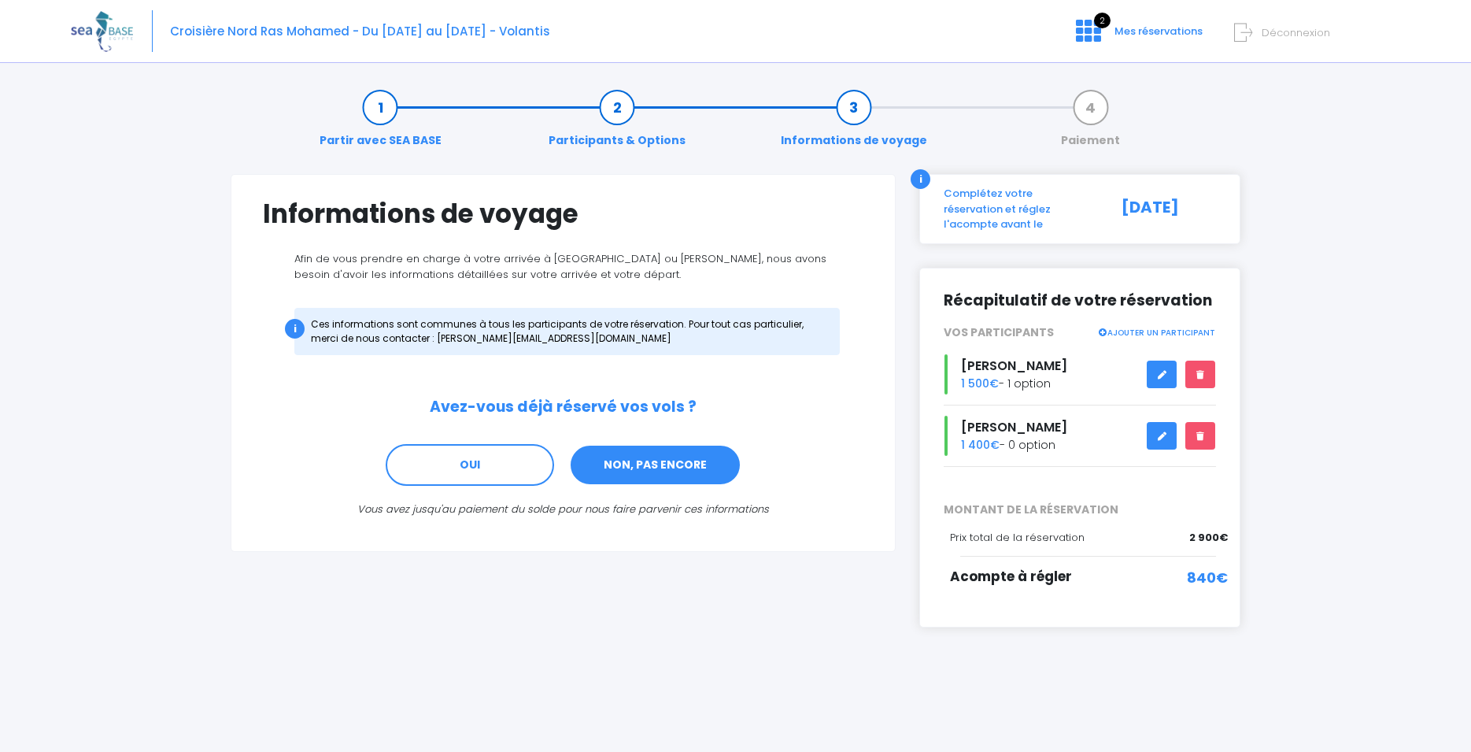
click at [648, 460] on link "NON, PAS ENCORE" at bounding box center [655, 465] width 172 height 43
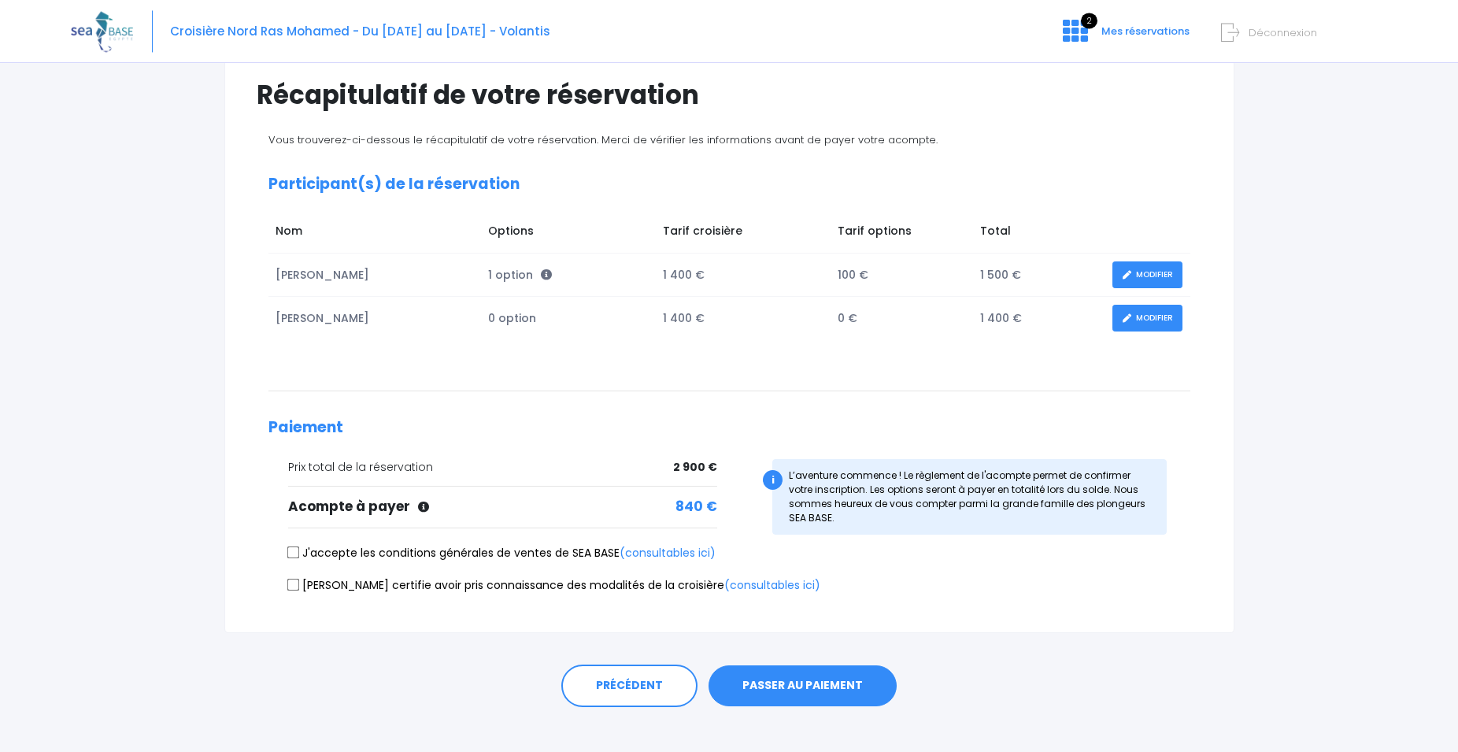
scroll to position [138, 0]
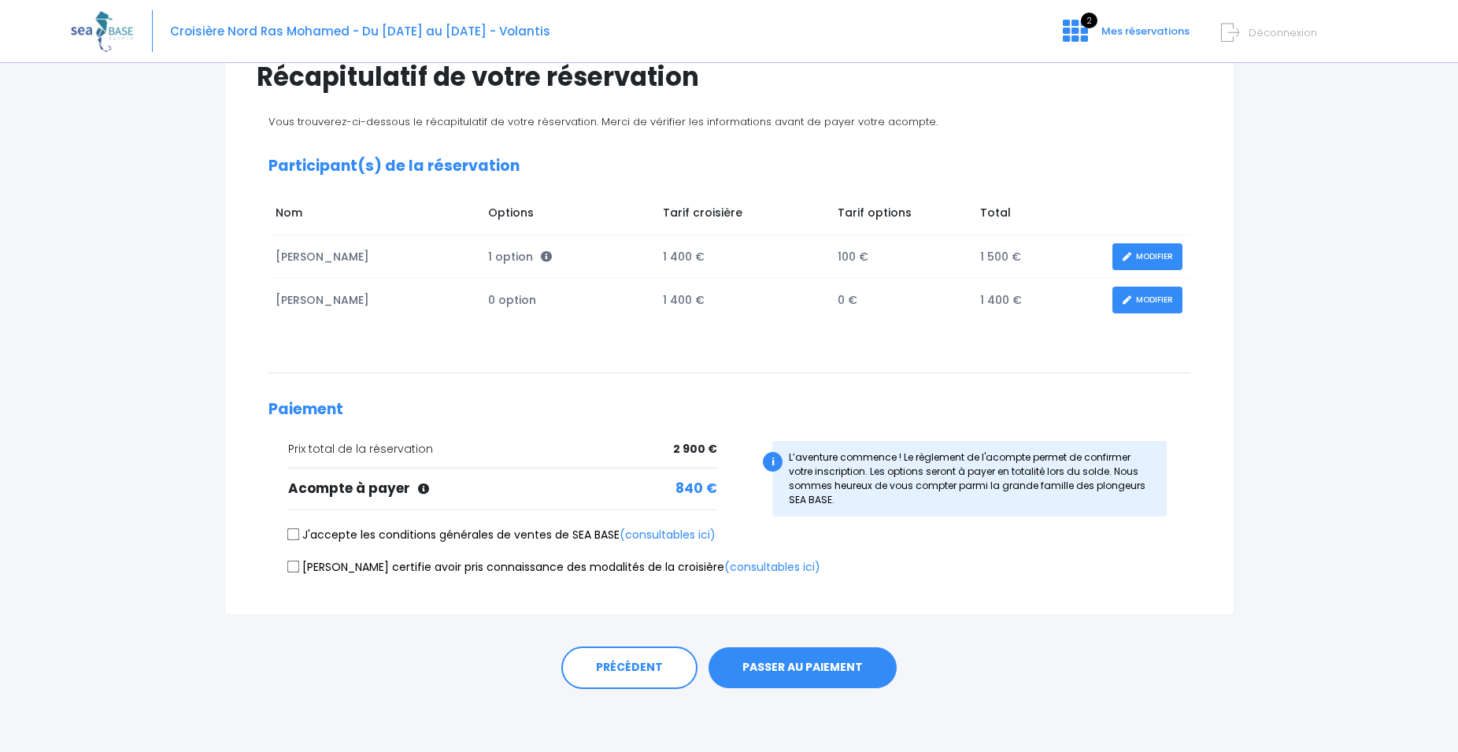
click at [293, 534] on input "J'accepte les conditions générales de ventes de SEA BASE (consultables ici)" at bounding box center [293, 534] width 13 height 13
checkbox input "true"
click at [290, 567] on input "[PERSON_NAME] certifie avoir pris connaissance des modalités de la croisière (c…" at bounding box center [293, 566] width 13 height 13
checkbox input "true"
click at [797, 664] on button "PASSER AU PAIEMENT" at bounding box center [802, 667] width 188 height 41
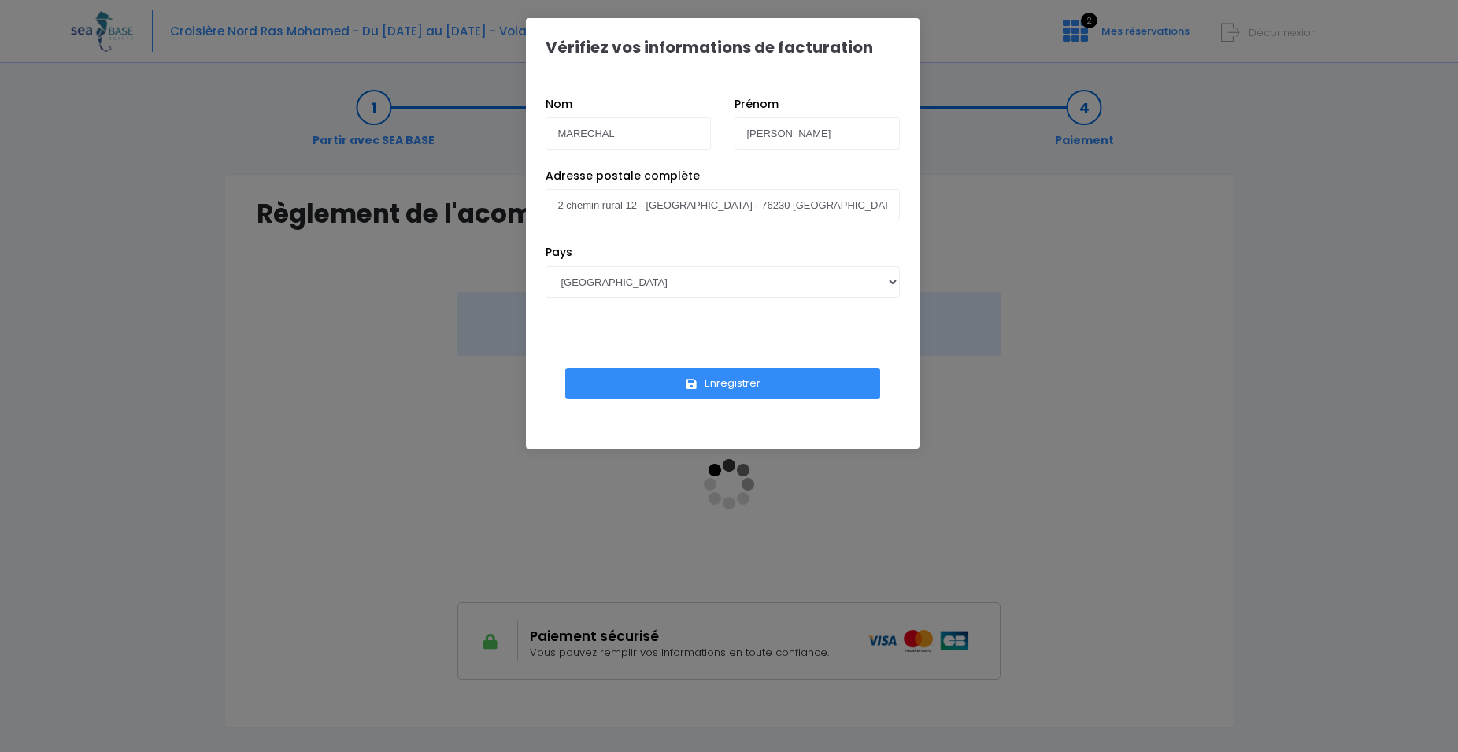
click at [730, 381] on button "Enregistrer" at bounding box center [722, 383] width 315 height 31
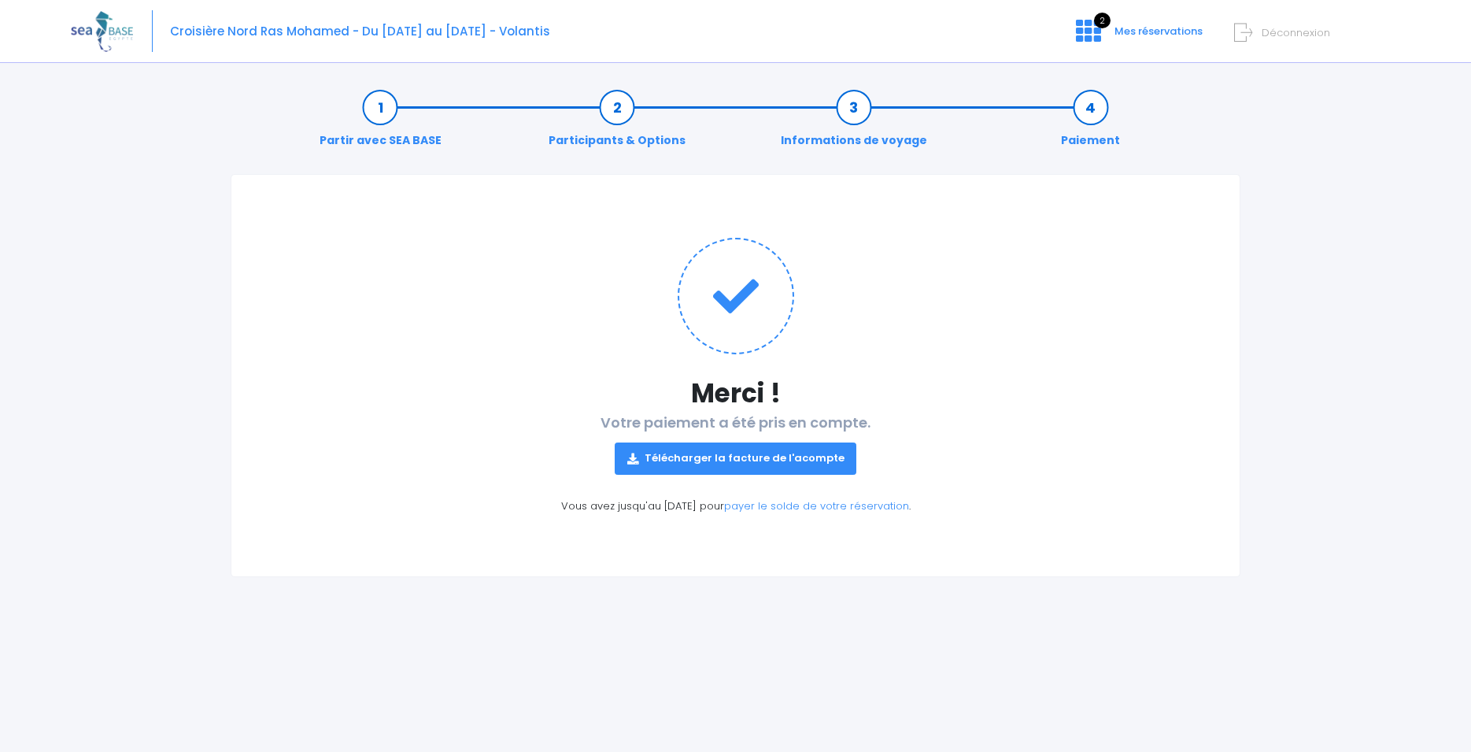
click at [717, 467] on link "Télécharger la facture de l'acompte" at bounding box center [736, 457] width 242 height 31
